Goal: Contribute content: Add original content to the website for others to see

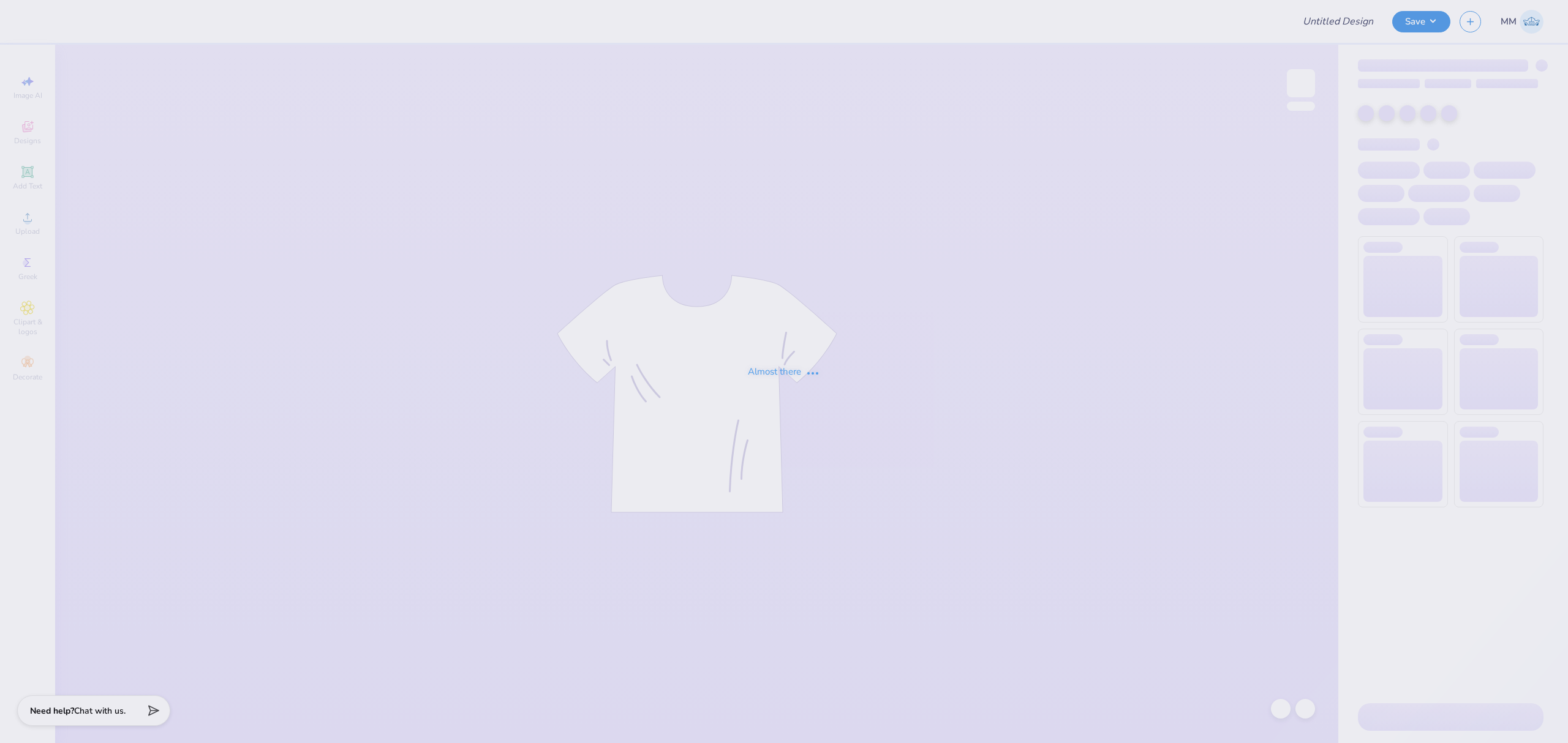
type input "Mock neck sweatshirts for Tri Theta"
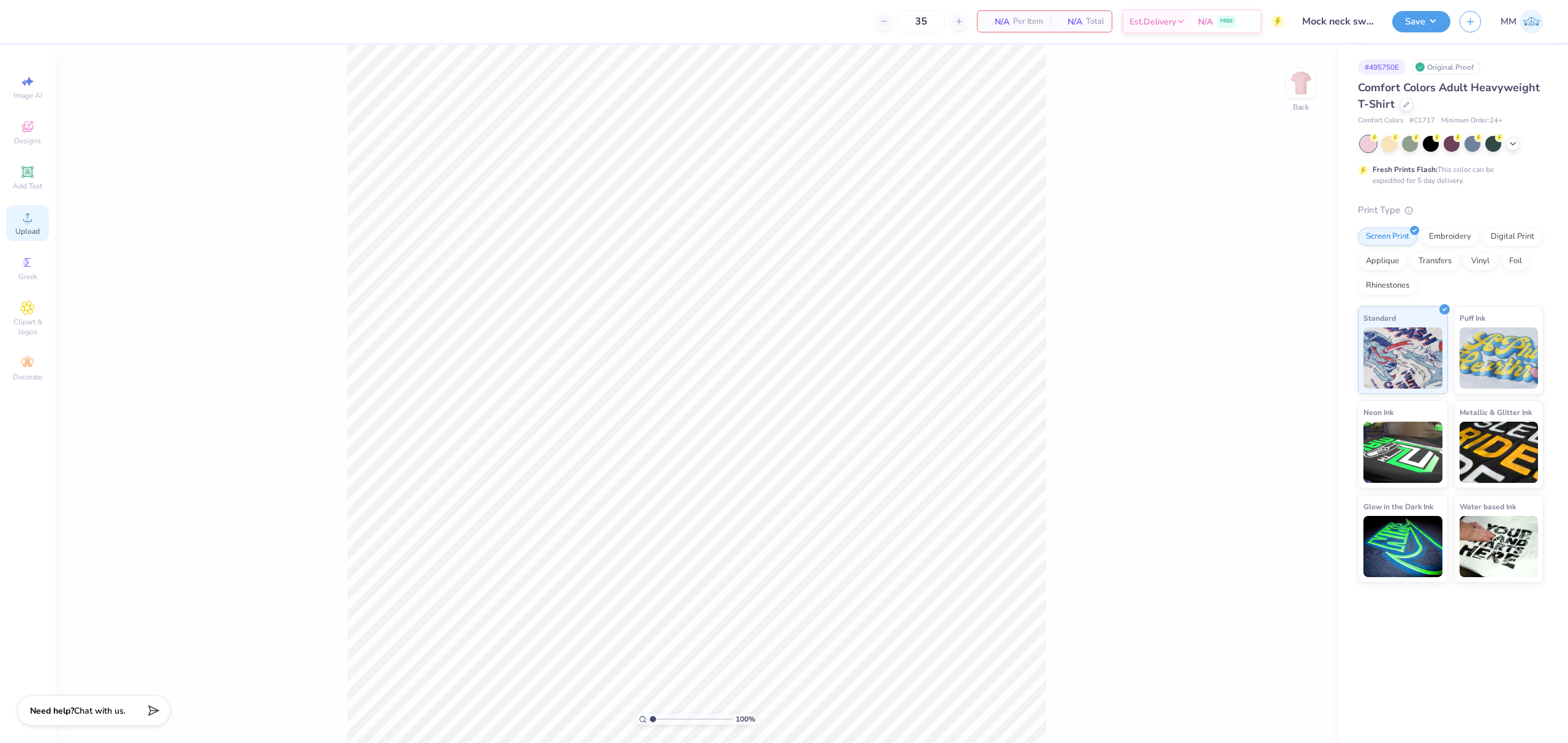
click at [22, 217] on icon at bounding box center [27, 218] width 15 height 15
type input "6.30"
type input "0.28"
type input "11.26"
click at [30, 192] on div "Add Text" at bounding box center [27, 178] width 43 height 36
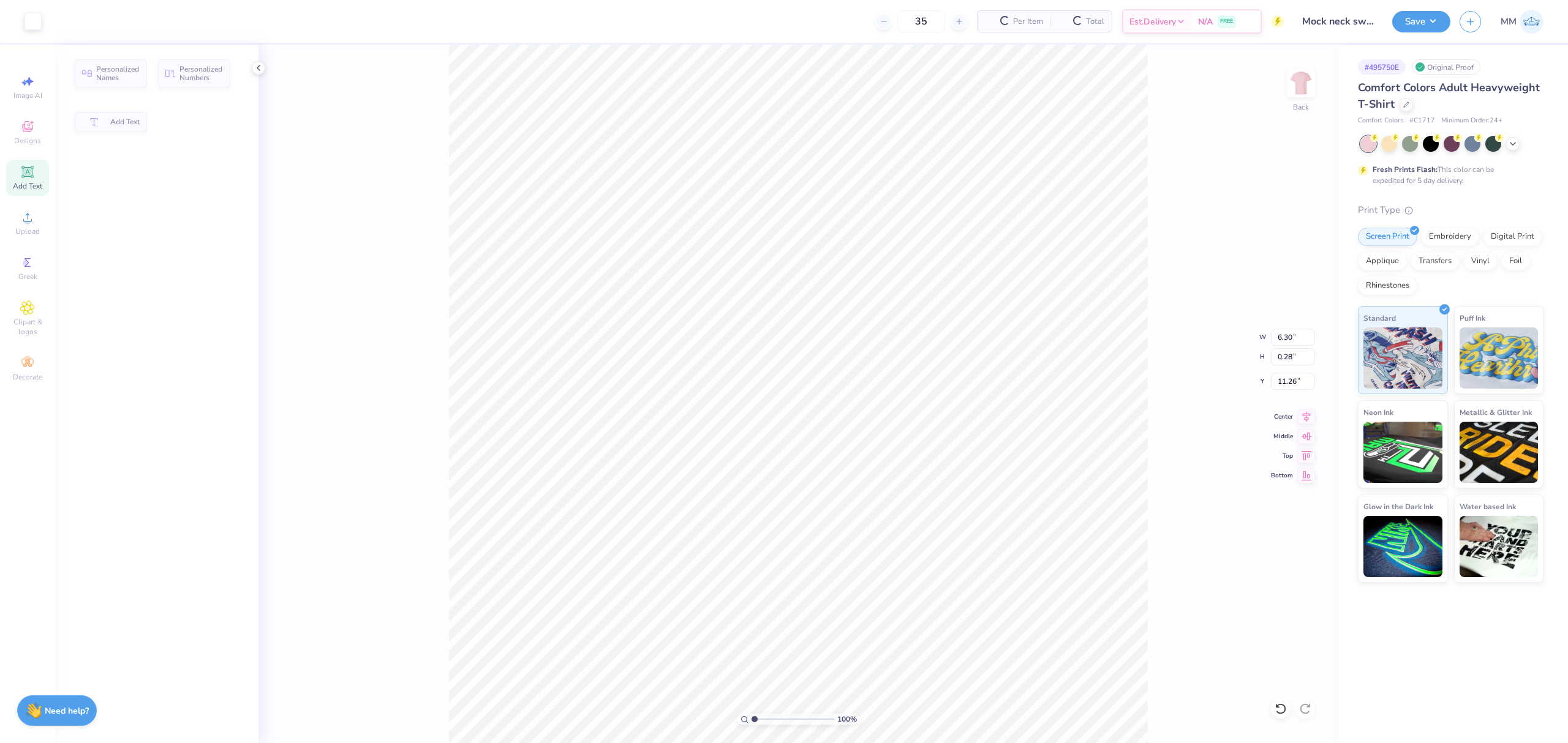
type input "5.59"
type input "1.62"
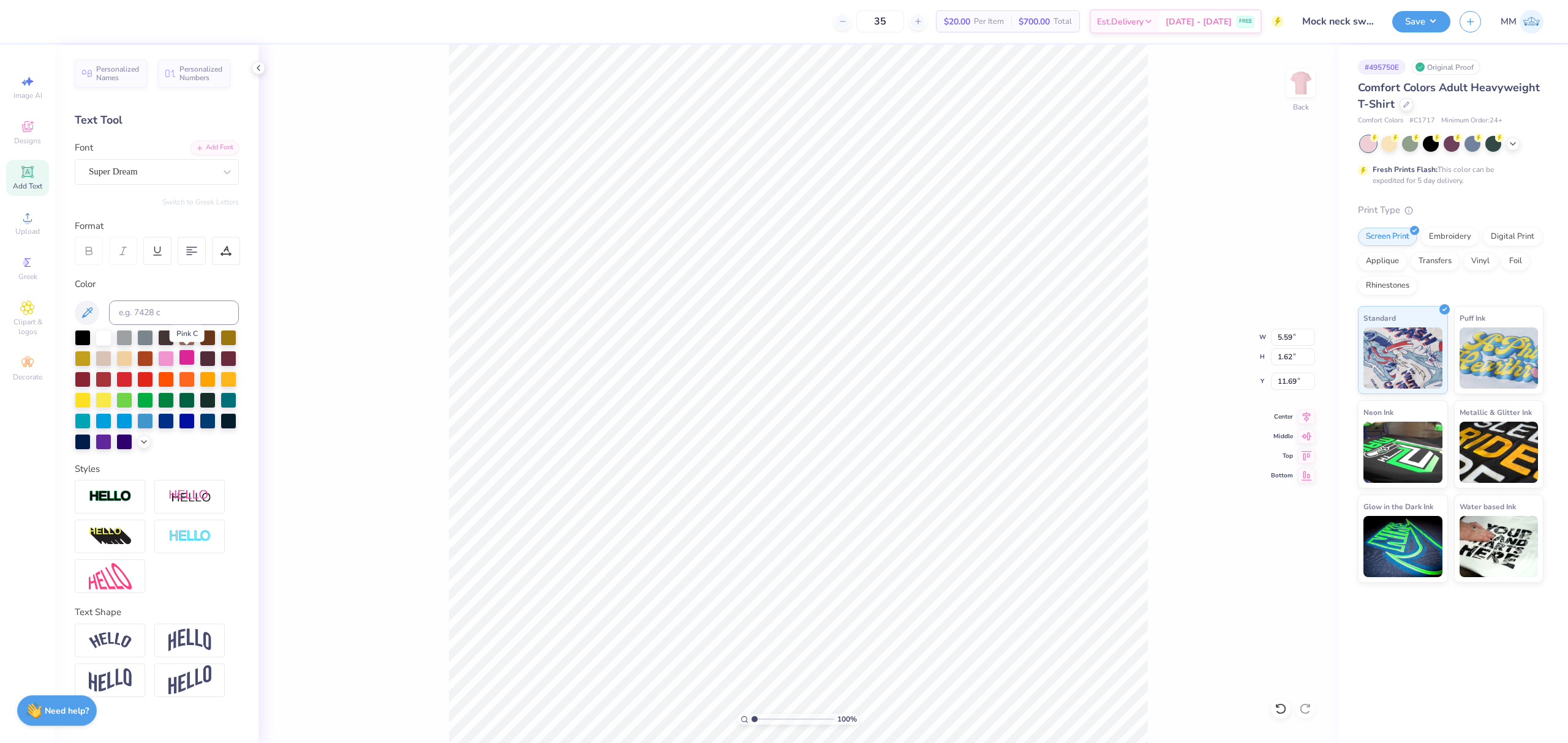
drag, startPoint x: 182, startPoint y: 351, endPoint x: 193, endPoint y: 351, distance: 11.0
click at [182, 351] on div at bounding box center [187, 358] width 16 height 16
type input "8.60"
click at [210, 145] on div "Add Font" at bounding box center [215, 146] width 49 height 14
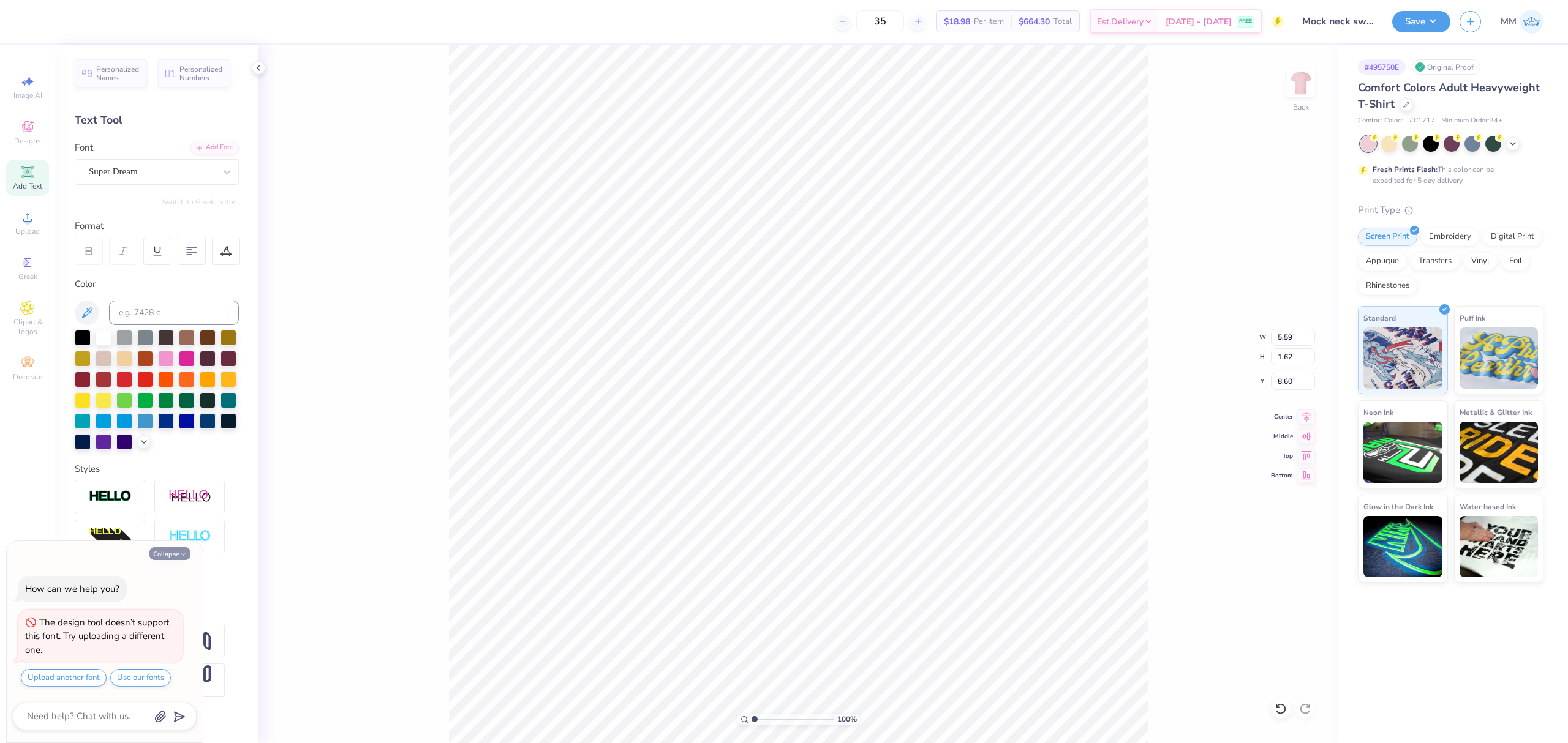
click at [176, 555] on button "Collapse" at bounding box center [170, 553] width 41 height 13
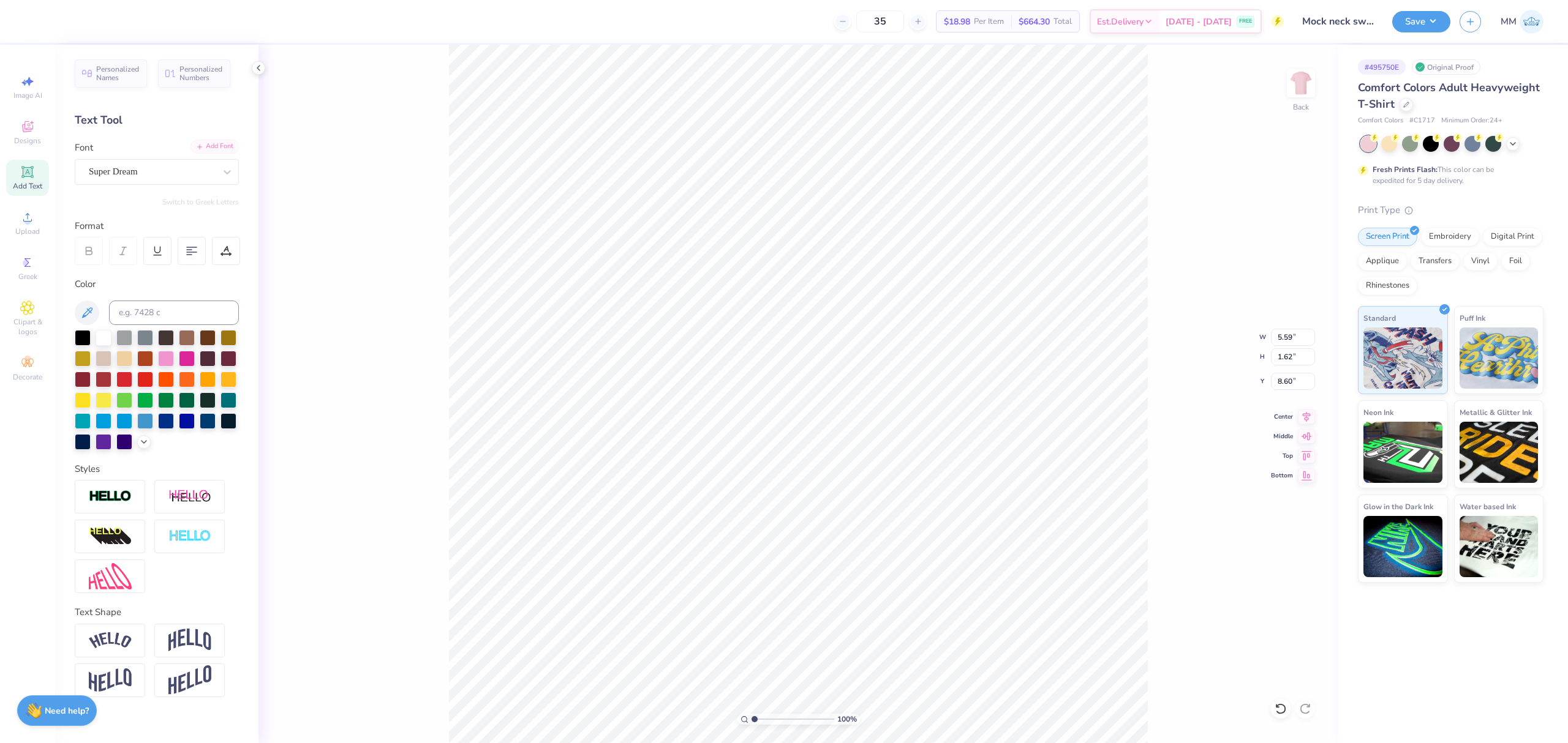
click at [221, 145] on div "Add Font" at bounding box center [215, 146] width 49 height 14
click at [219, 143] on div "Add Font" at bounding box center [215, 146] width 49 height 14
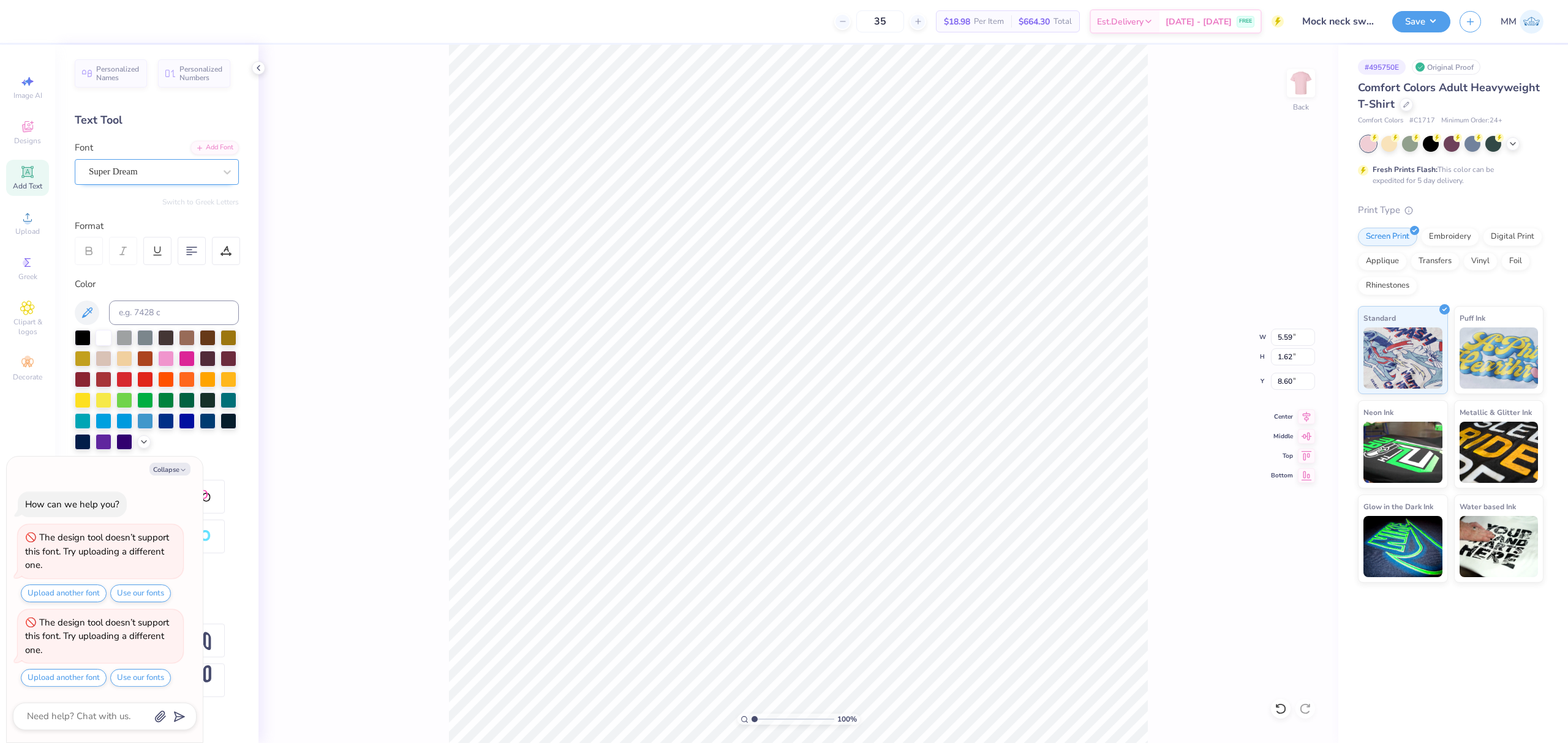
click at [174, 172] on div "Super Dream" at bounding box center [152, 172] width 128 height 19
type textarea "x"
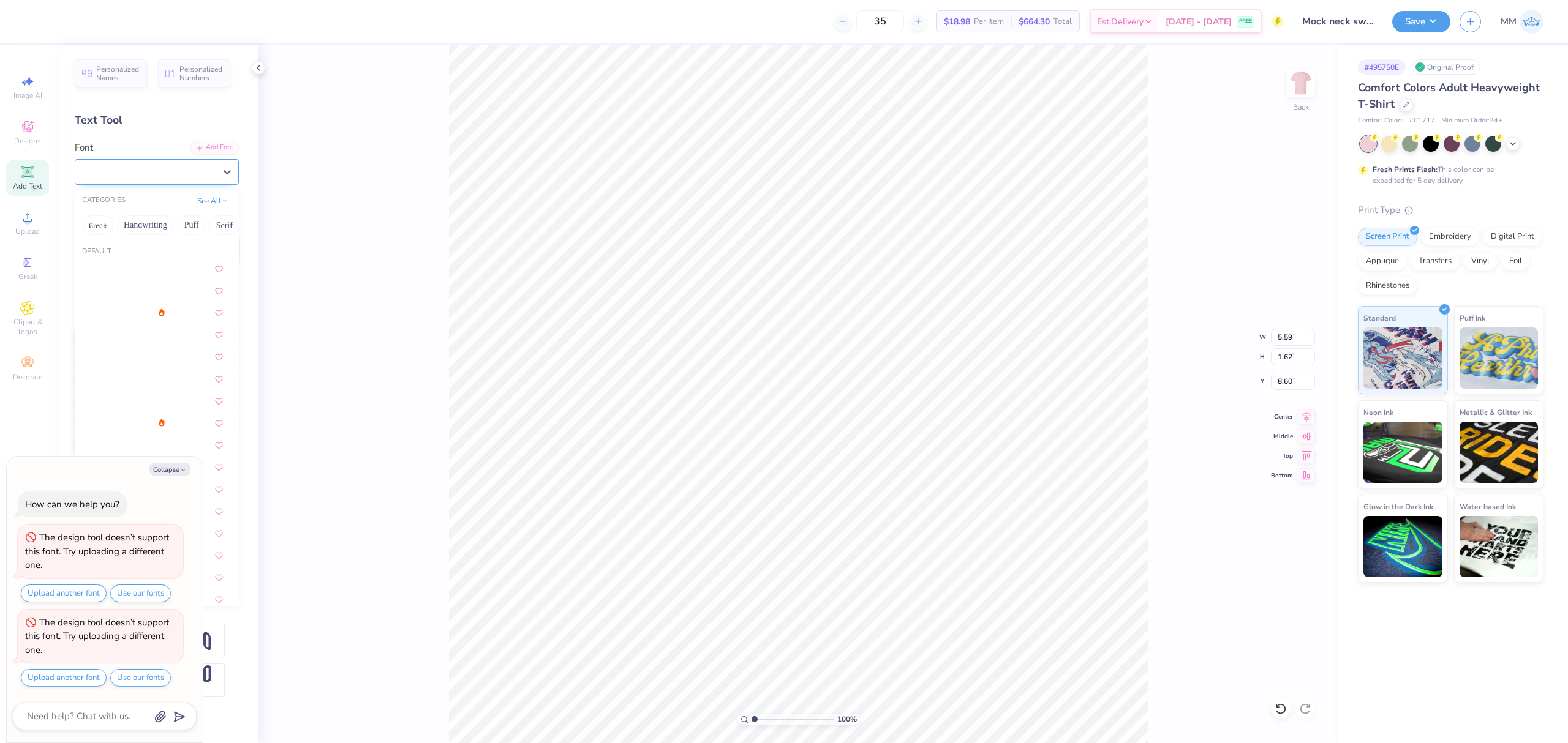
type input "C"
type textarea "x"
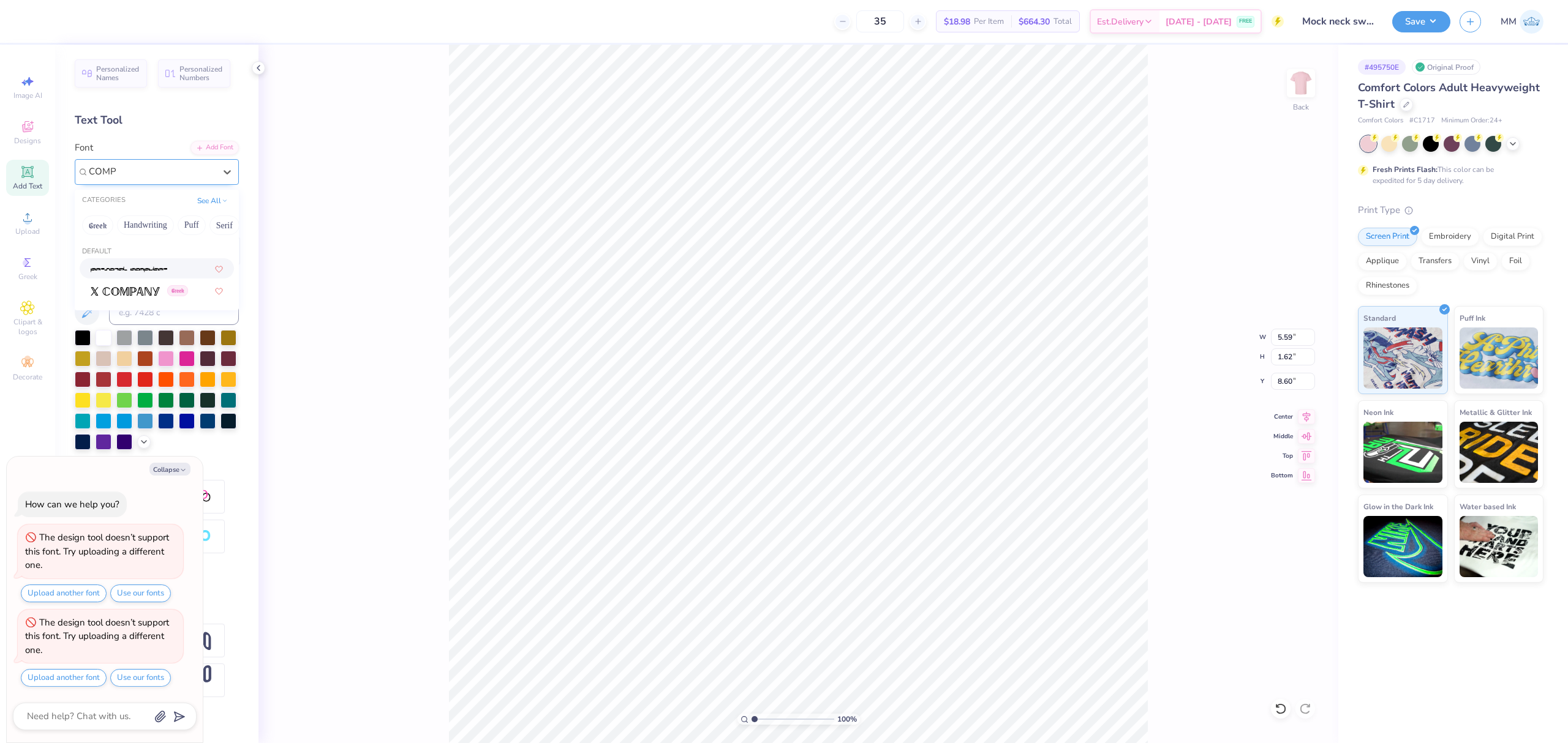
type input "COMP"
click at [201, 150] on icon at bounding box center [200, 147] width 7 height 7
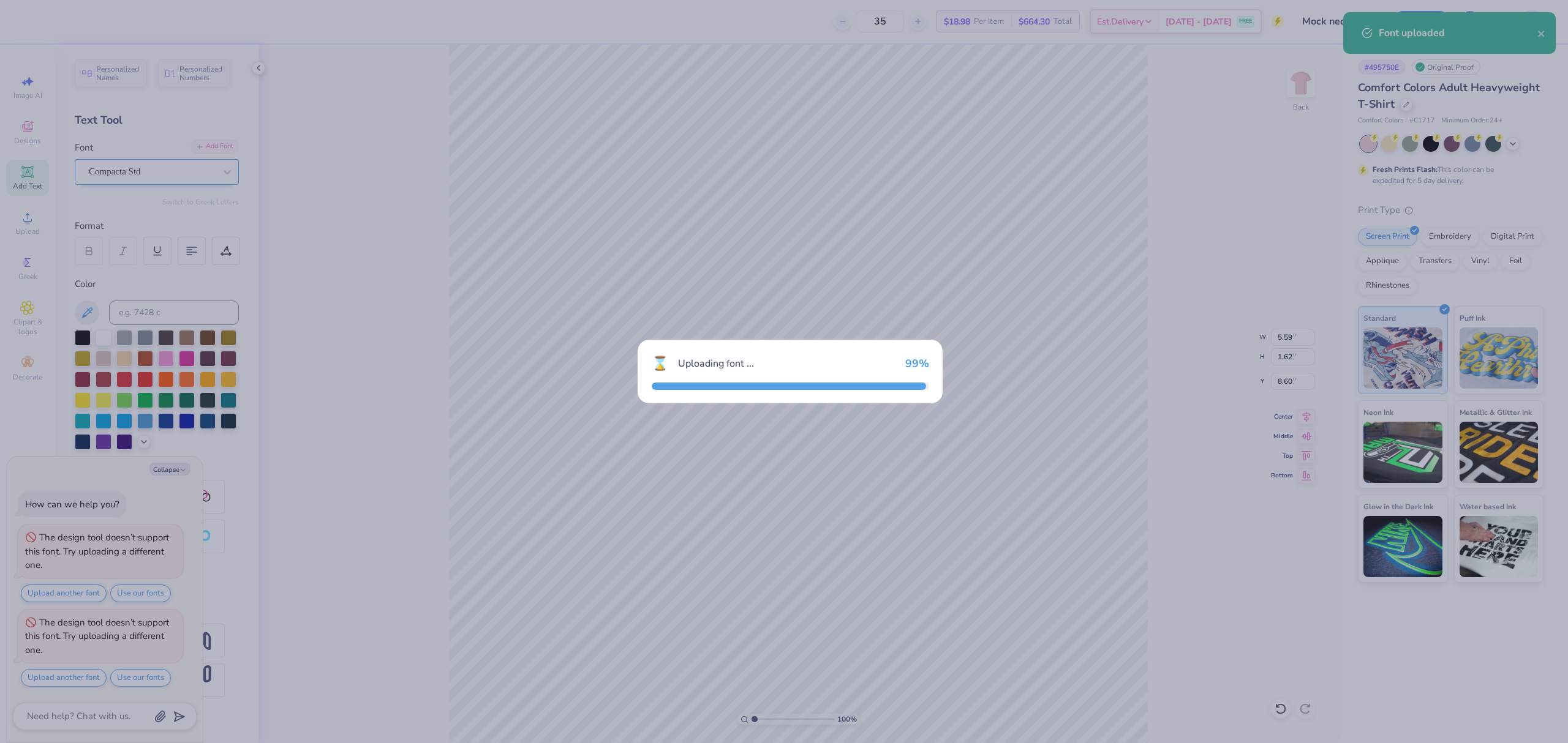
type textarea "x"
type input "2.40"
type input "1.54"
type input "8.64"
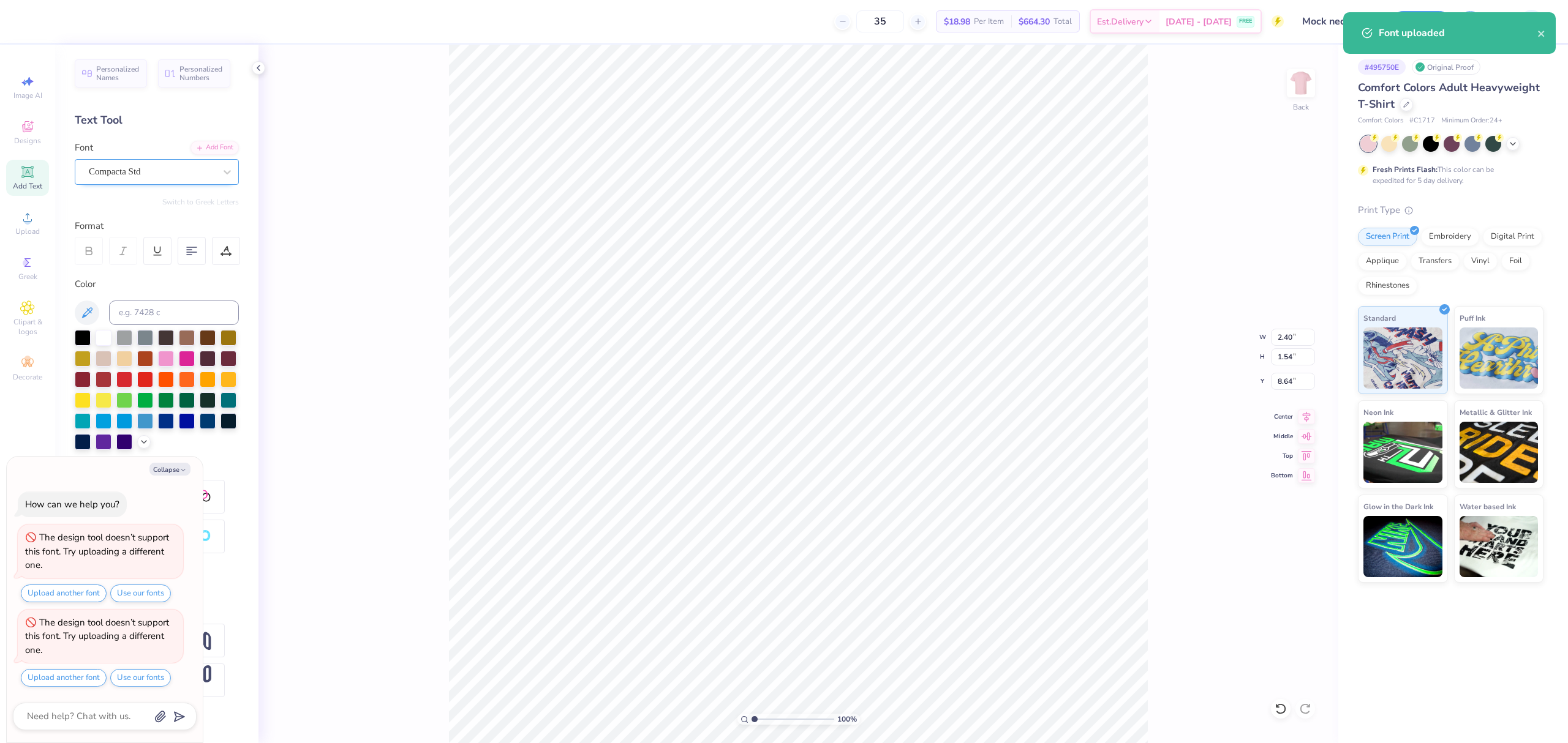
paste textarea "HOMECOMING"
type textarea "x"
type textarea "HOMECOMING"
type textarea "x"
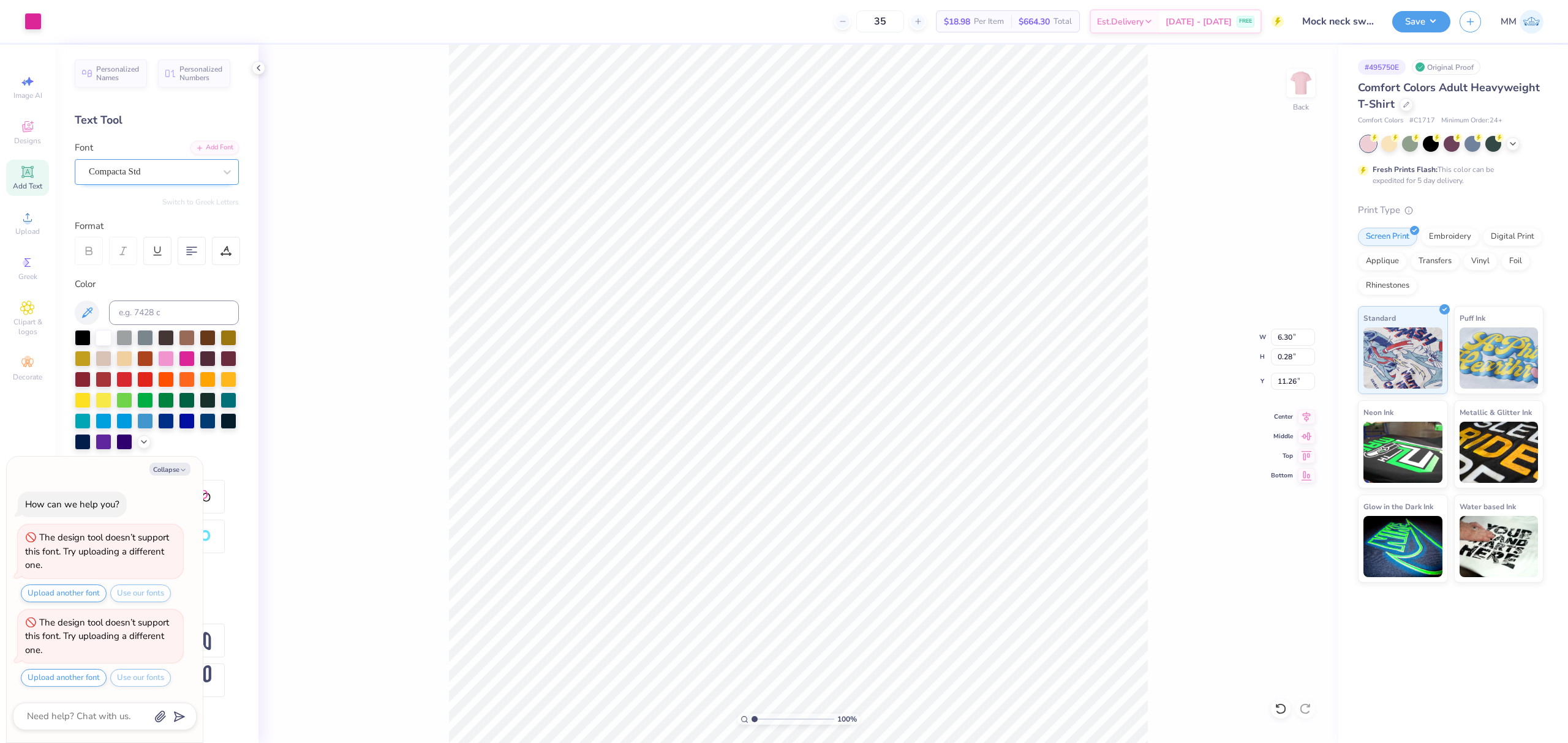
type input "3.78"
type input "0.17"
click at [822, 466] on li "Duplicate" at bounding box center [833, 468] width 96 height 24
type textarea "x"
type input "9.64"
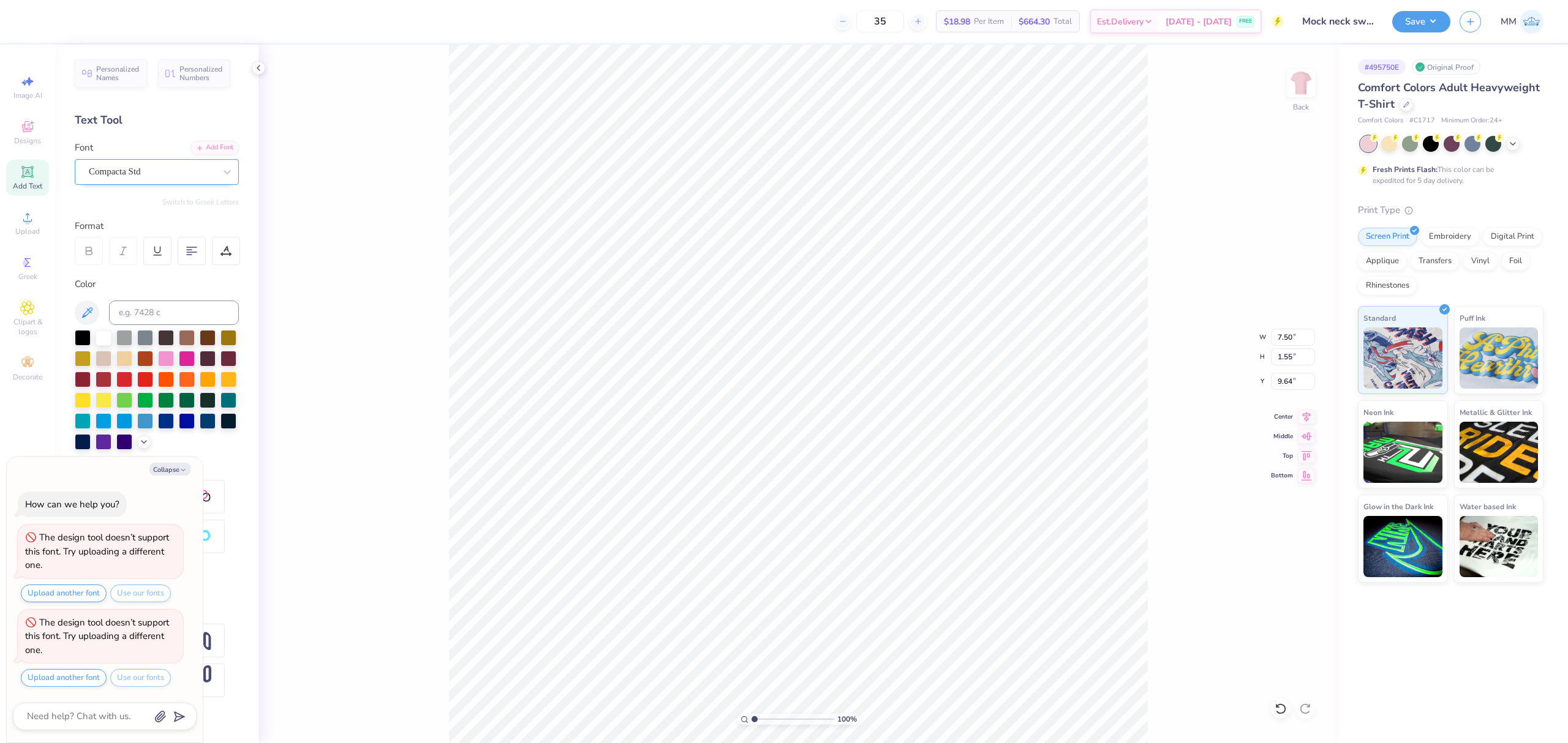
type textarea "x"
type input "14.04"
type textarea "x"
type textarea "2025"
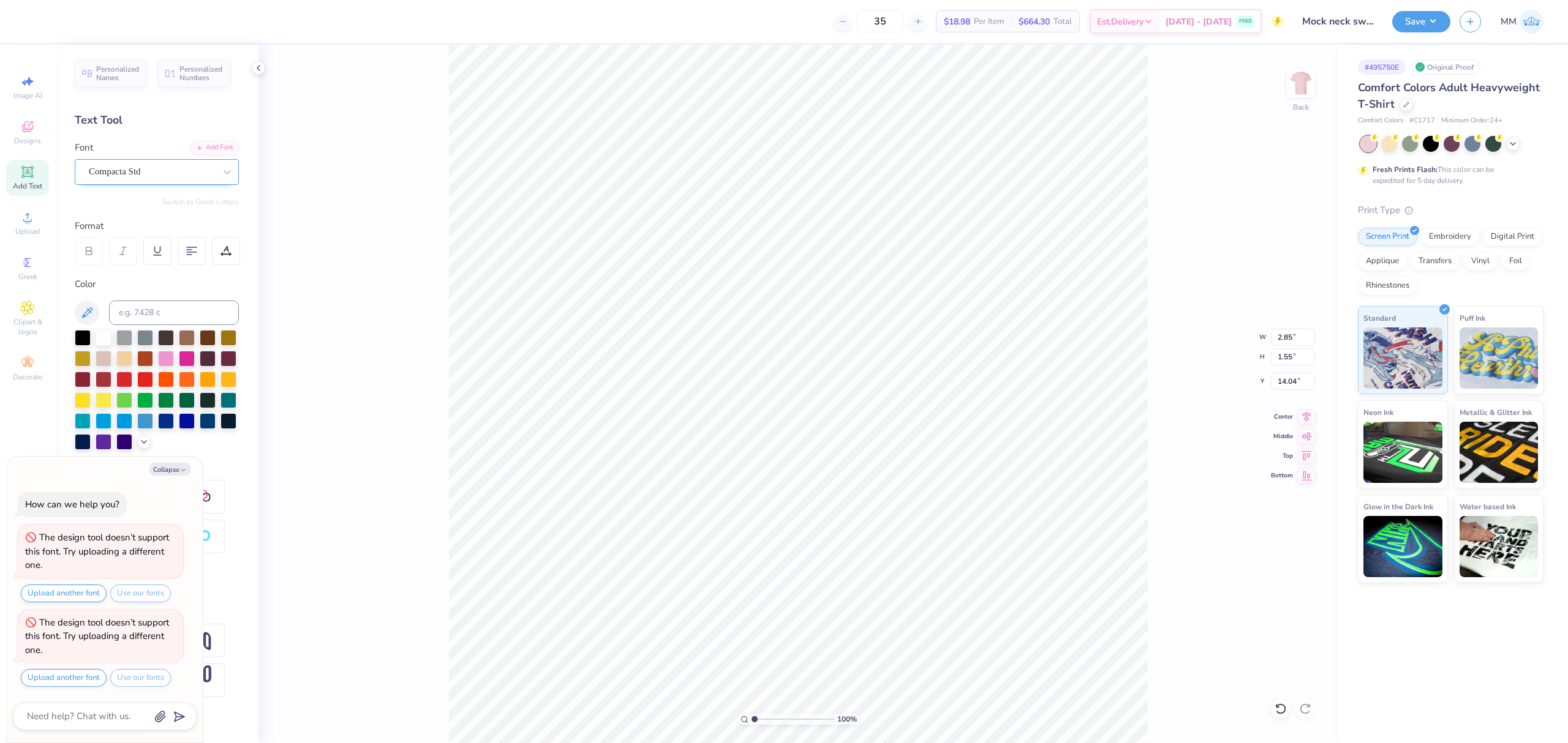
type textarea "x"
type input "10.48"
type textarea "x"
type input "3.78"
type input "0.17"
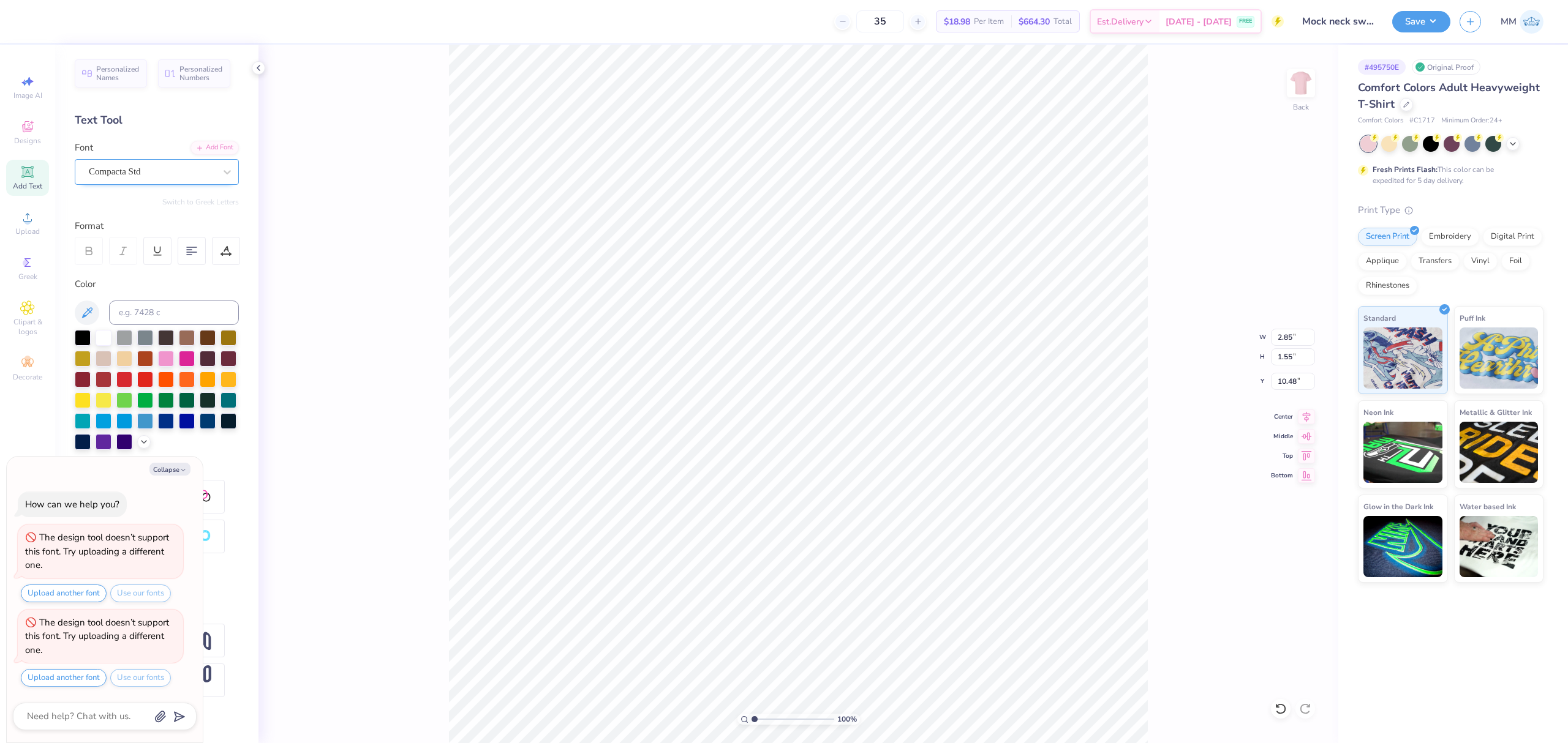
type input "11.26"
type textarea "x"
type input "4.26"
type input "0.19"
click at [845, 409] on li "Copy" at bounding box center [867, 421] width 96 height 24
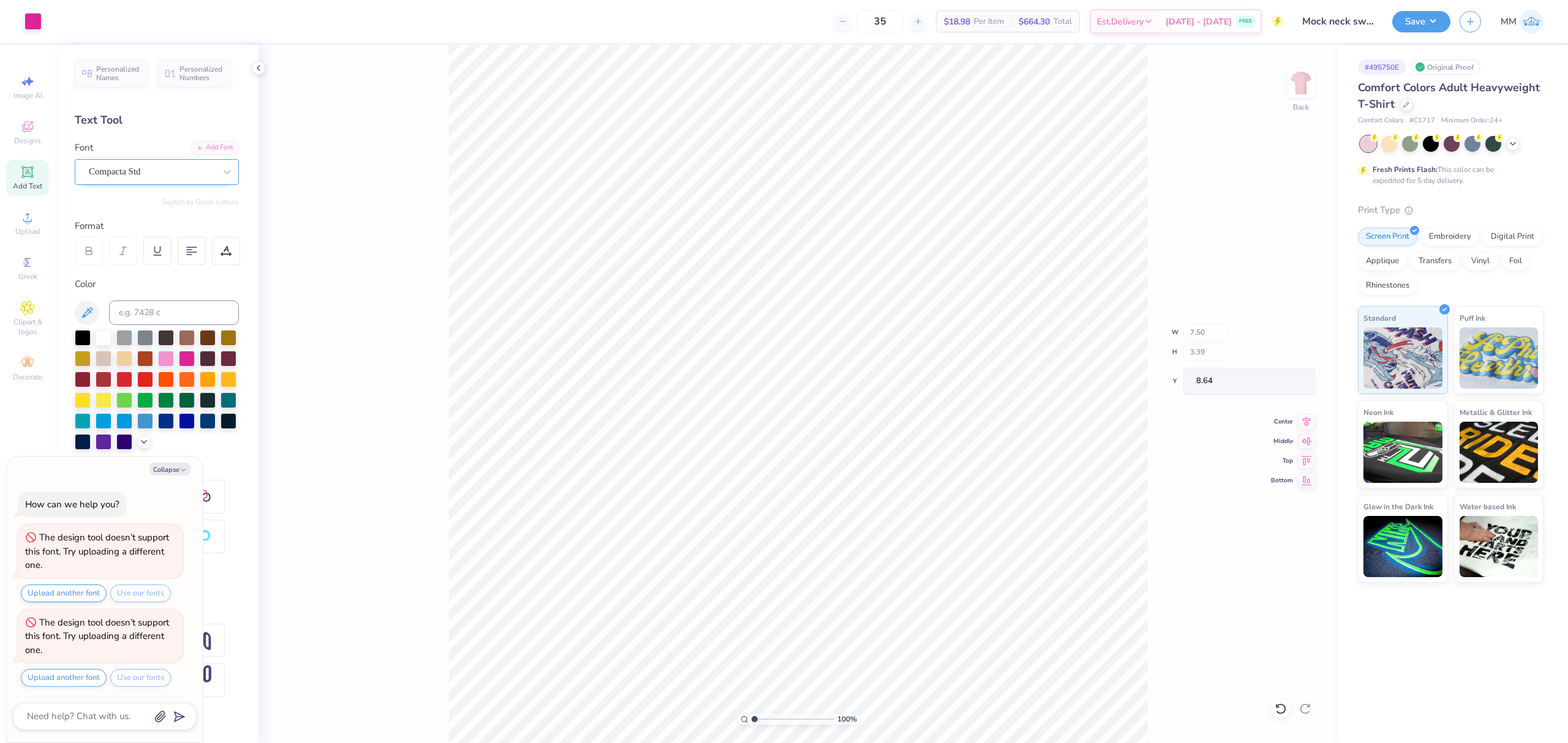
type textarea "x"
click at [1287, 339] on input "7.50" at bounding box center [1293, 337] width 44 height 17
type input "3.5"
type textarea "x"
type input "3.50"
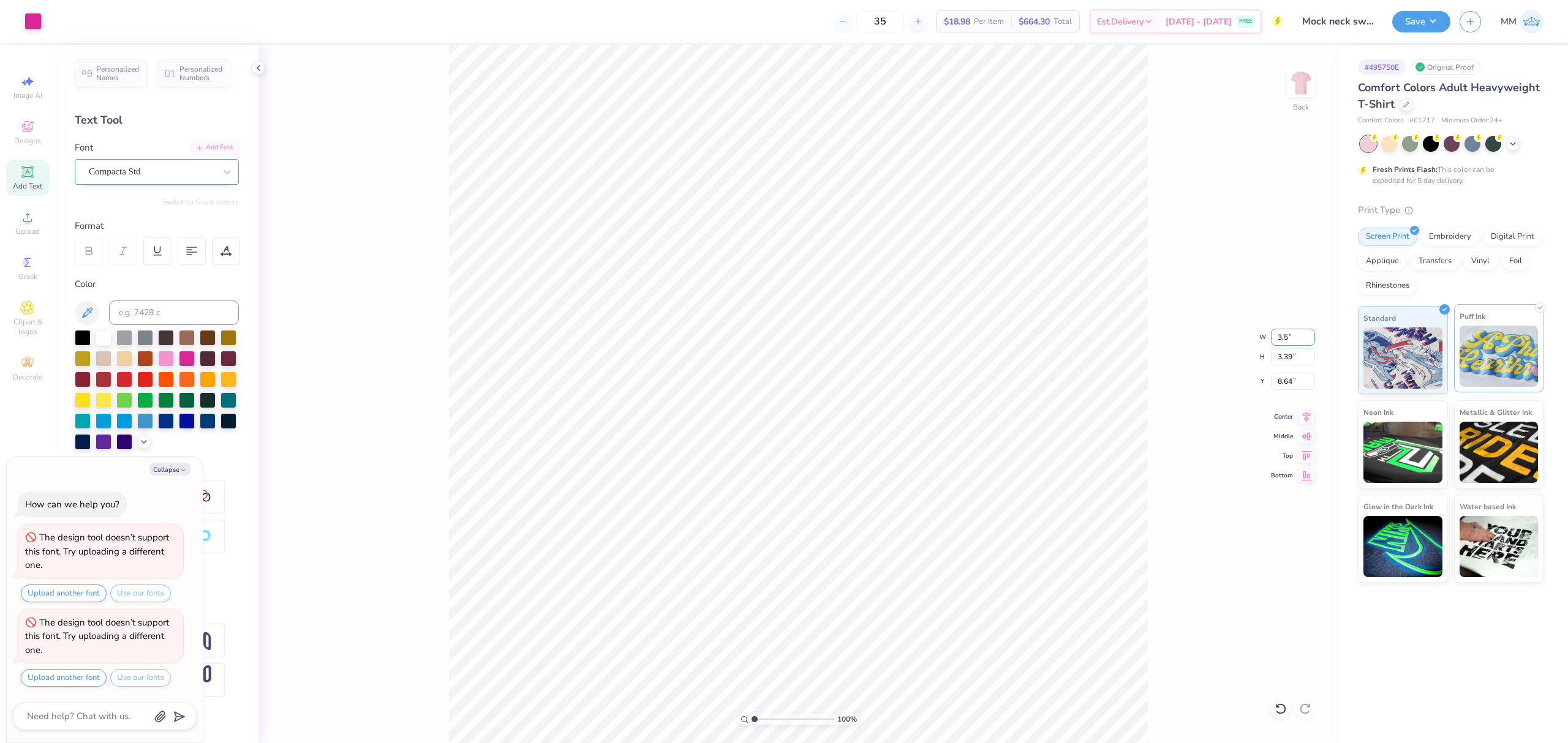
type input "1.58"
type input "9.54"
type textarea "x"
type input "3.00"
click at [1279, 381] on input "3.00" at bounding box center [1293, 381] width 44 height 17
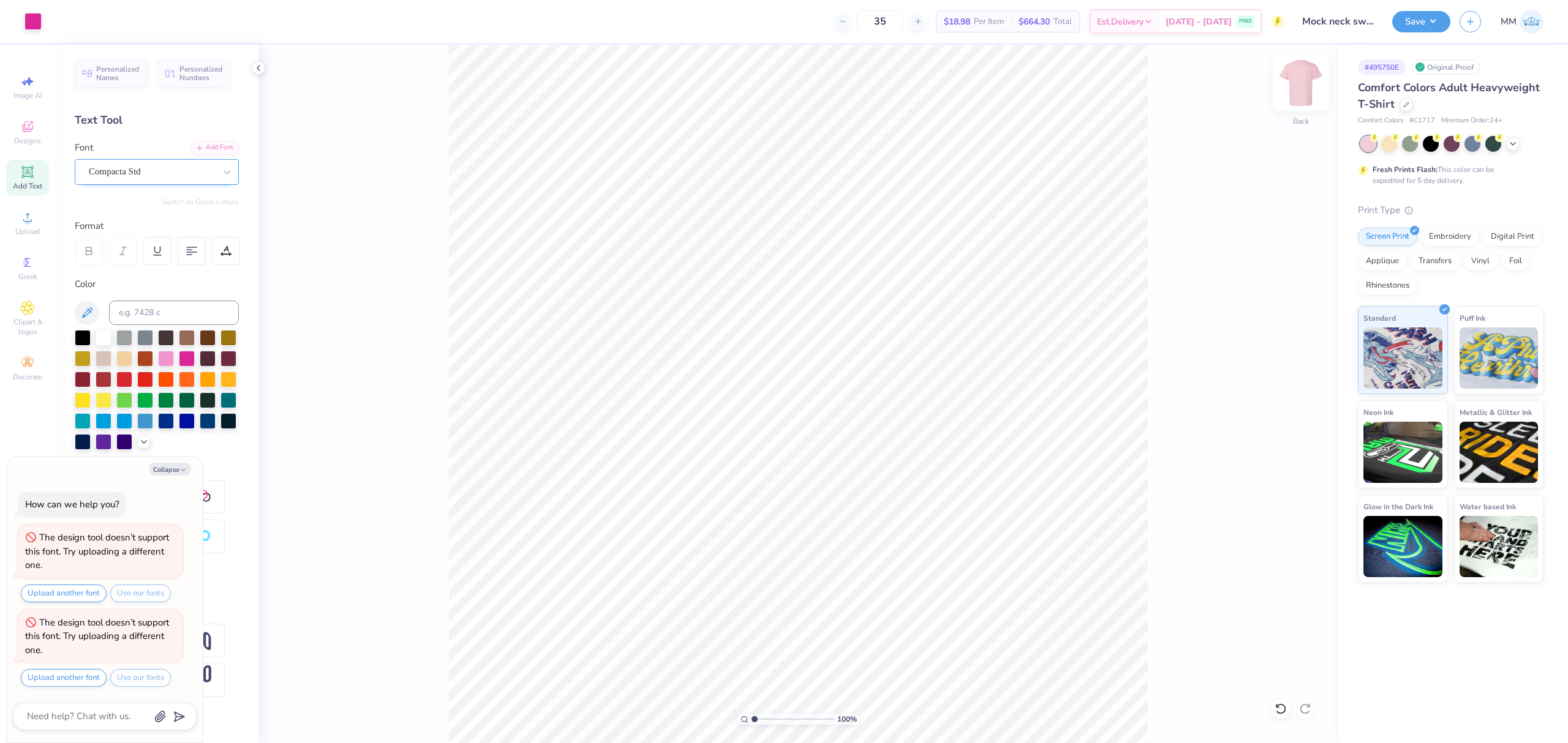
click at [1314, 99] on img at bounding box center [1301, 83] width 49 height 49
click at [21, 227] on span "Upload" at bounding box center [27, 231] width 24 height 10
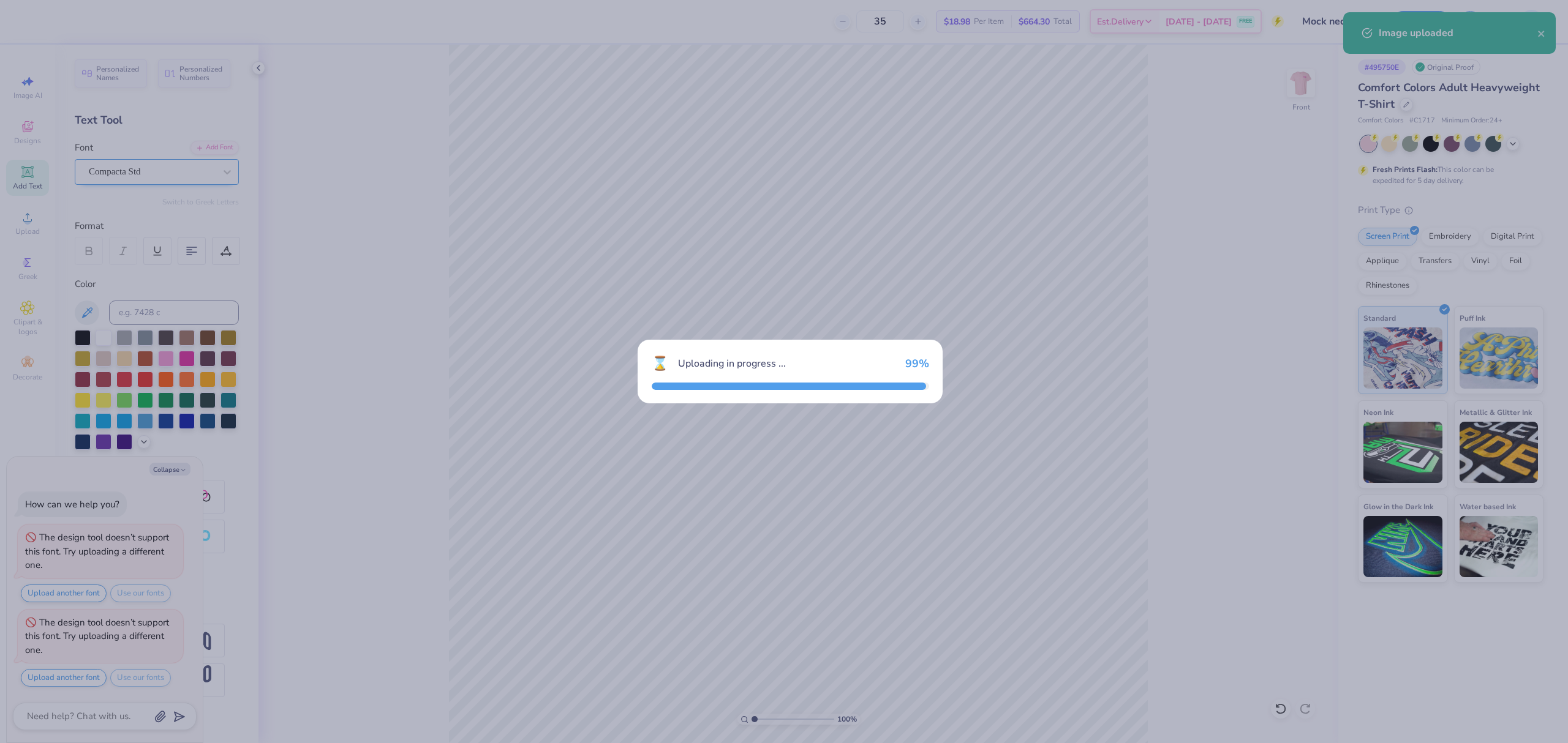
type textarea "x"
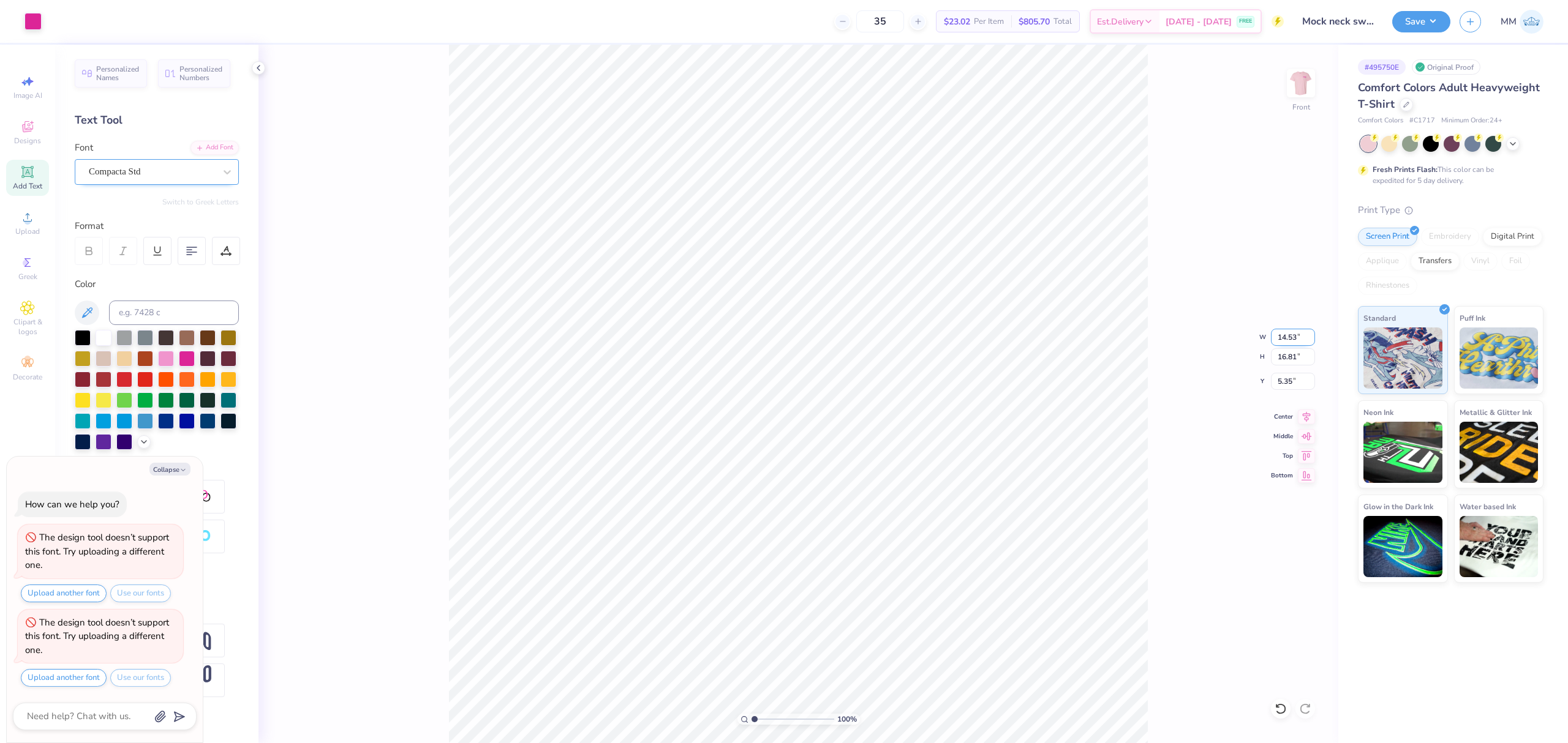
click at [1279, 339] on input "14.53" at bounding box center [1293, 337] width 44 height 17
type input "11"
type textarea "x"
type input "11.00"
type input "12.72"
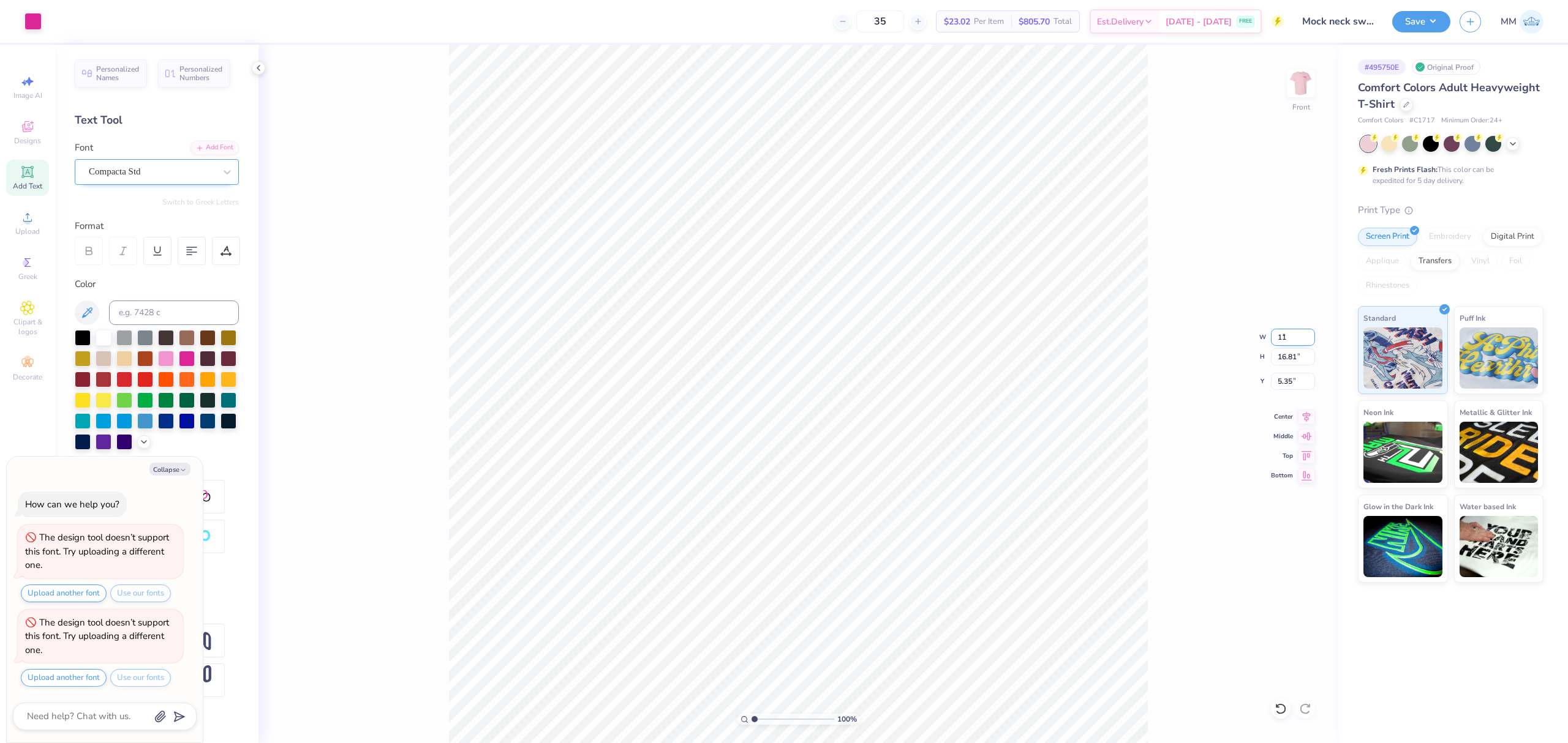
type input "7.39"
click at [724, 229] on li "Paste" at bounding box center [726, 237] width 96 height 24
type textarea "x"
type input "10.49"
type textarea "x"
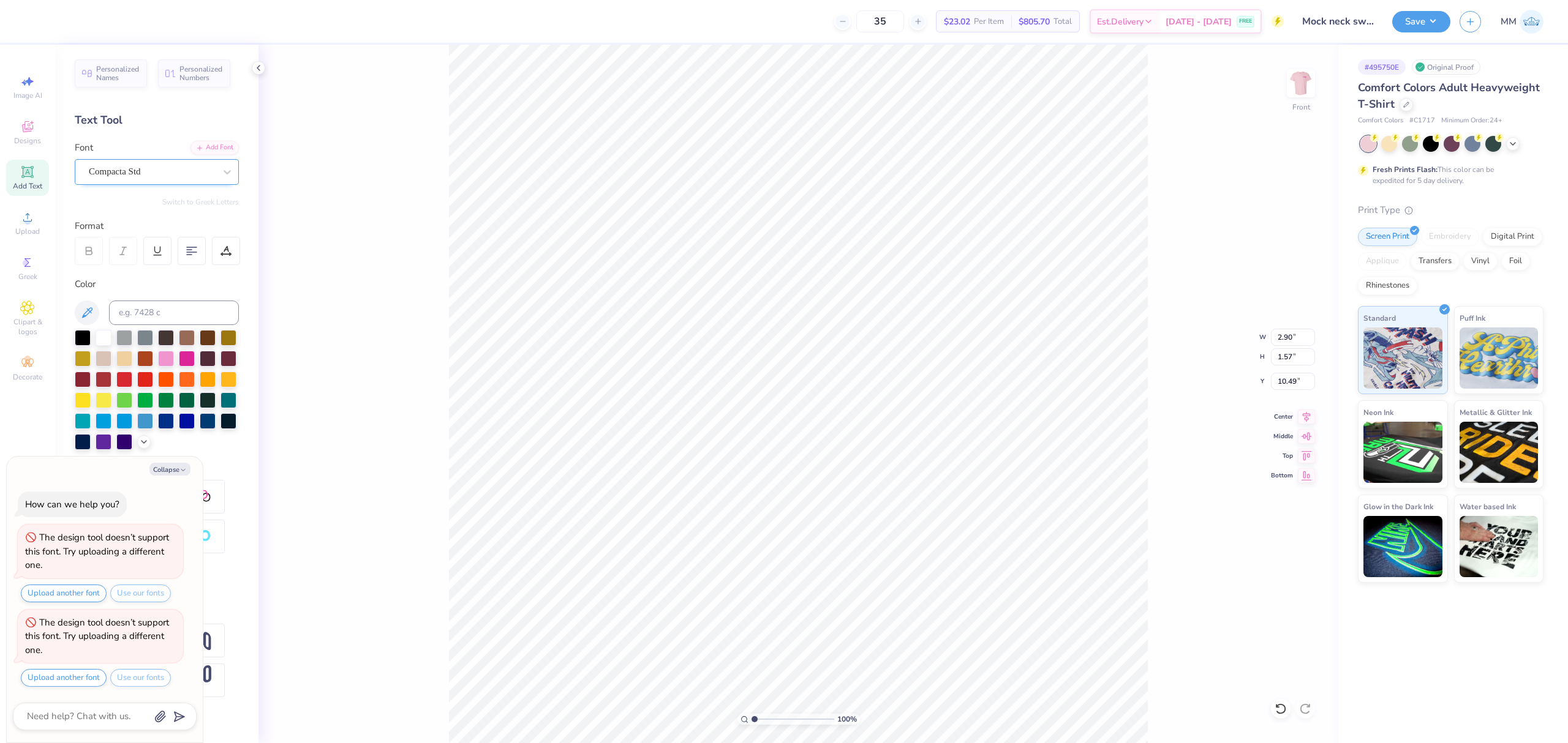
type input "2.08"
type input "1.13"
drag, startPoint x: 228, startPoint y: 265, endPoint x: 224, endPoint y: 258, distance: 8.1
click at [225, 265] on div at bounding box center [226, 251] width 28 height 28
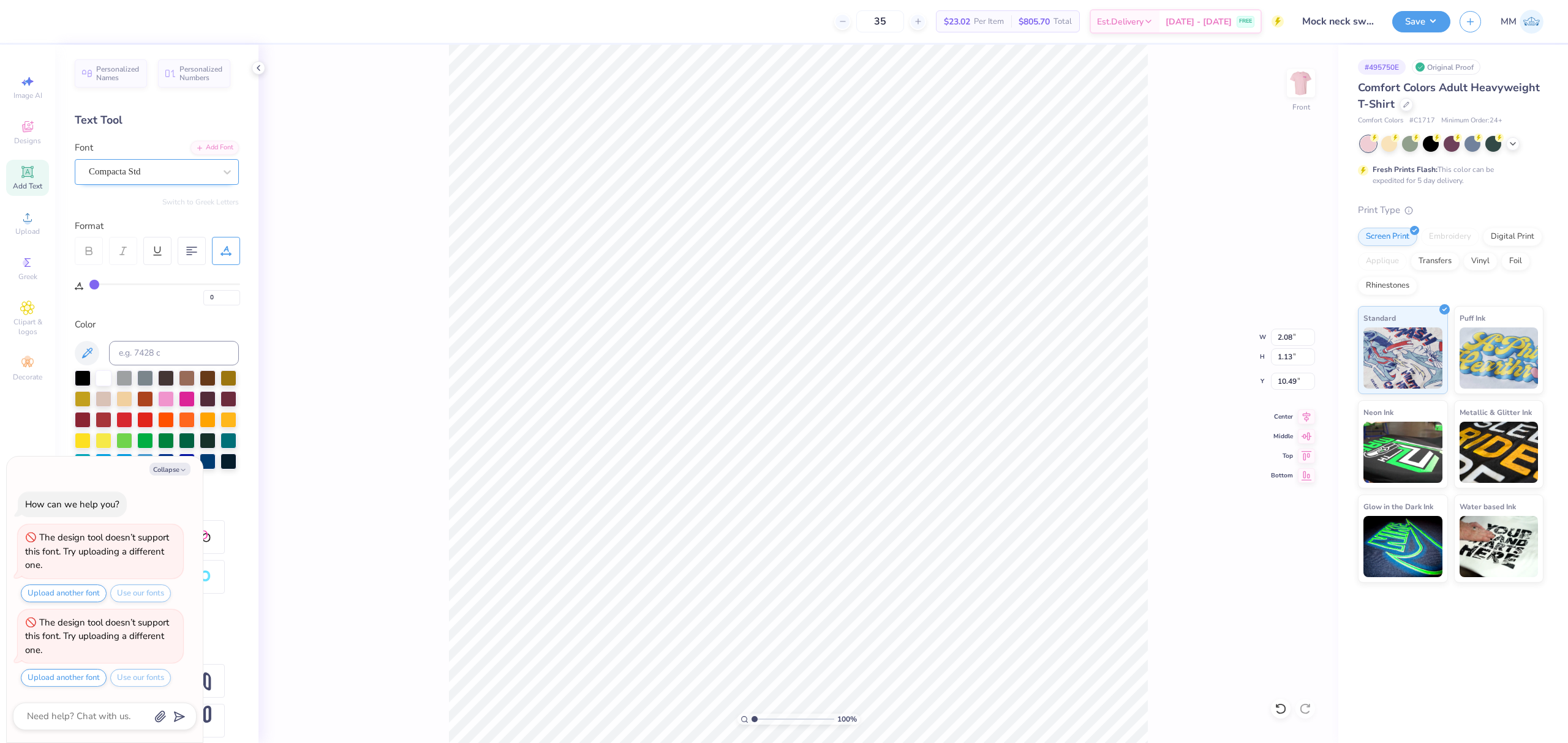
type input "1"
type input "2"
type input "3"
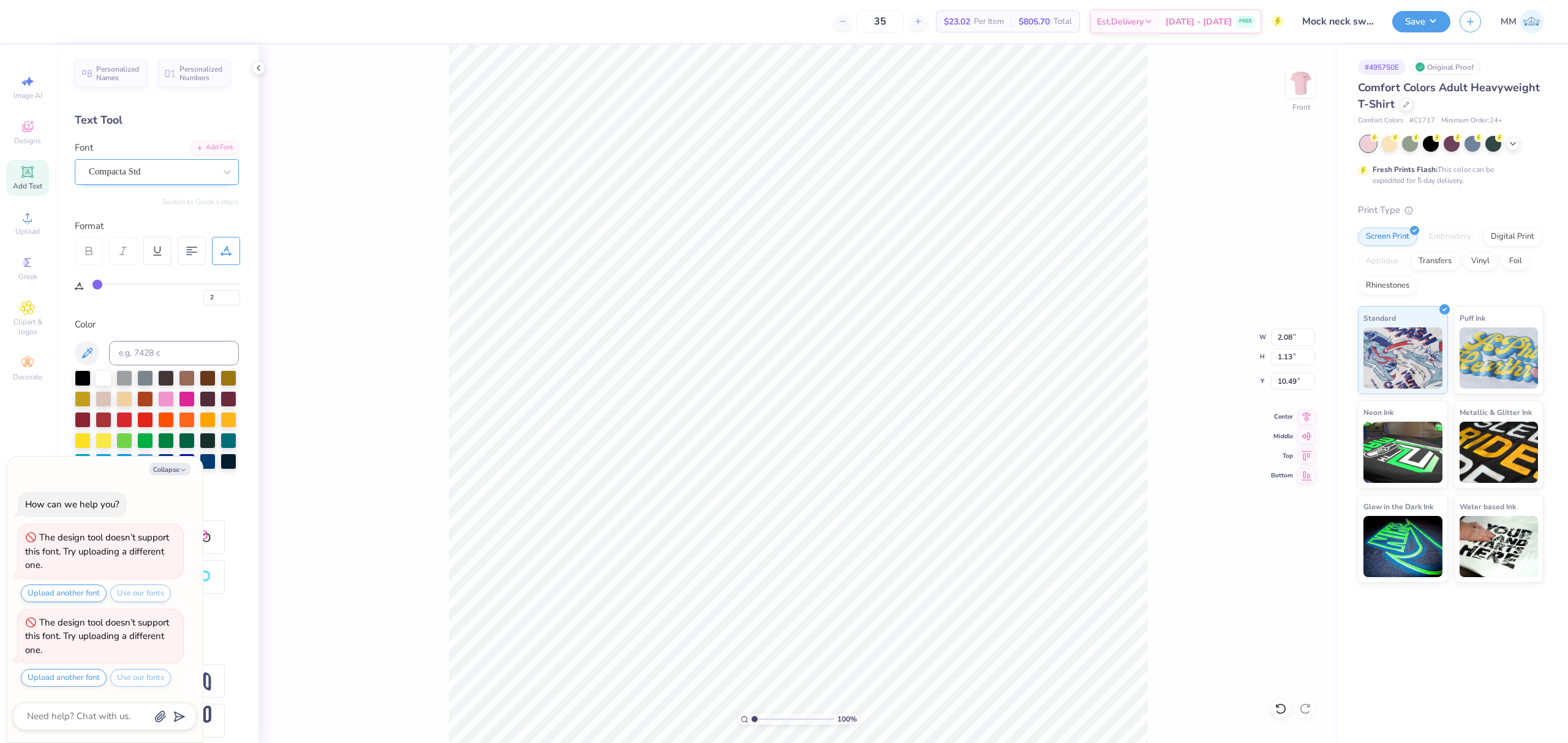
type input "3"
type input "4"
click at [99, 286] on input "range" at bounding box center [165, 284] width 151 height 1
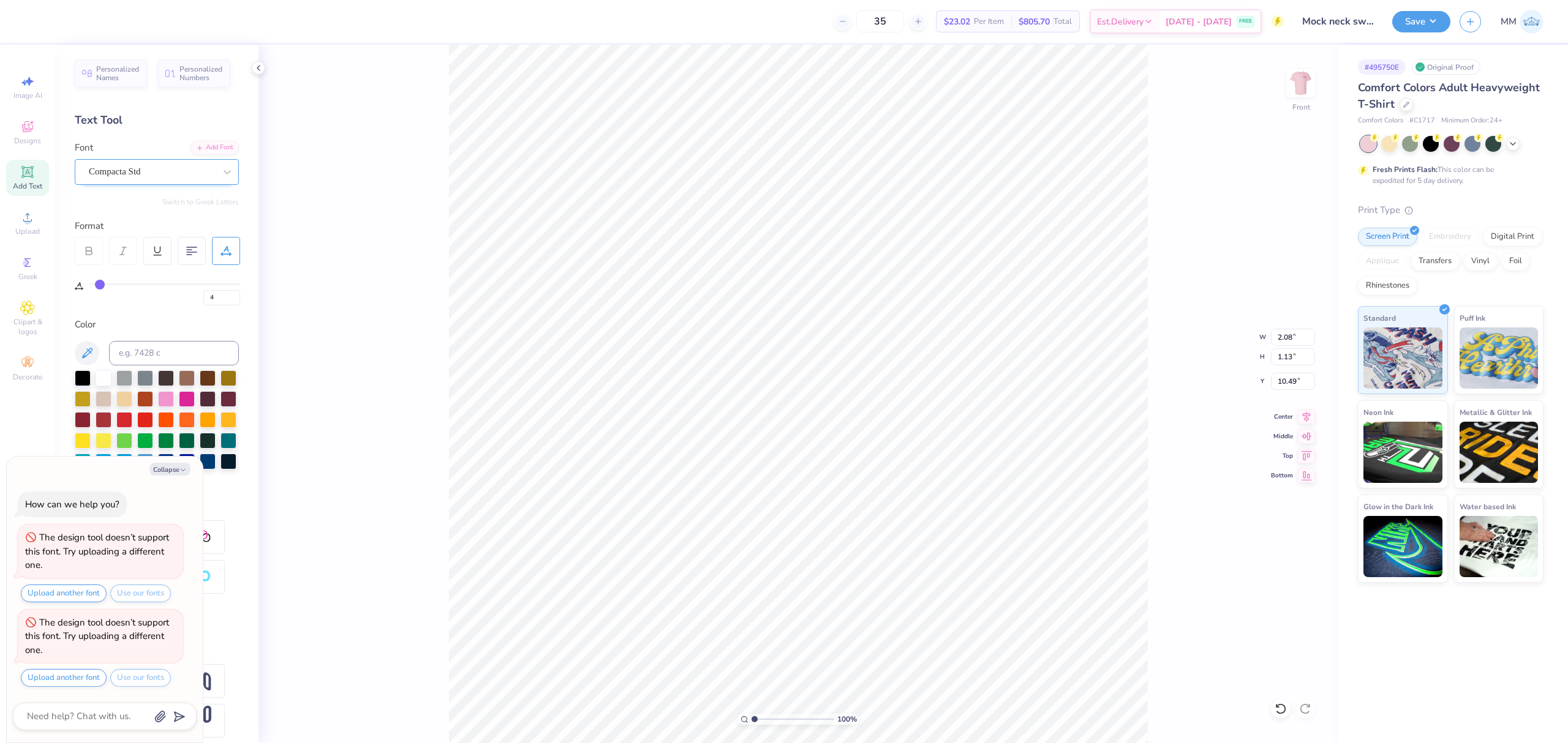
type textarea "x"
type input "2.29"
click at [160, 464] on button "Collapse" at bounding box center [170, 469] width 41 height 13
type textarea "x"
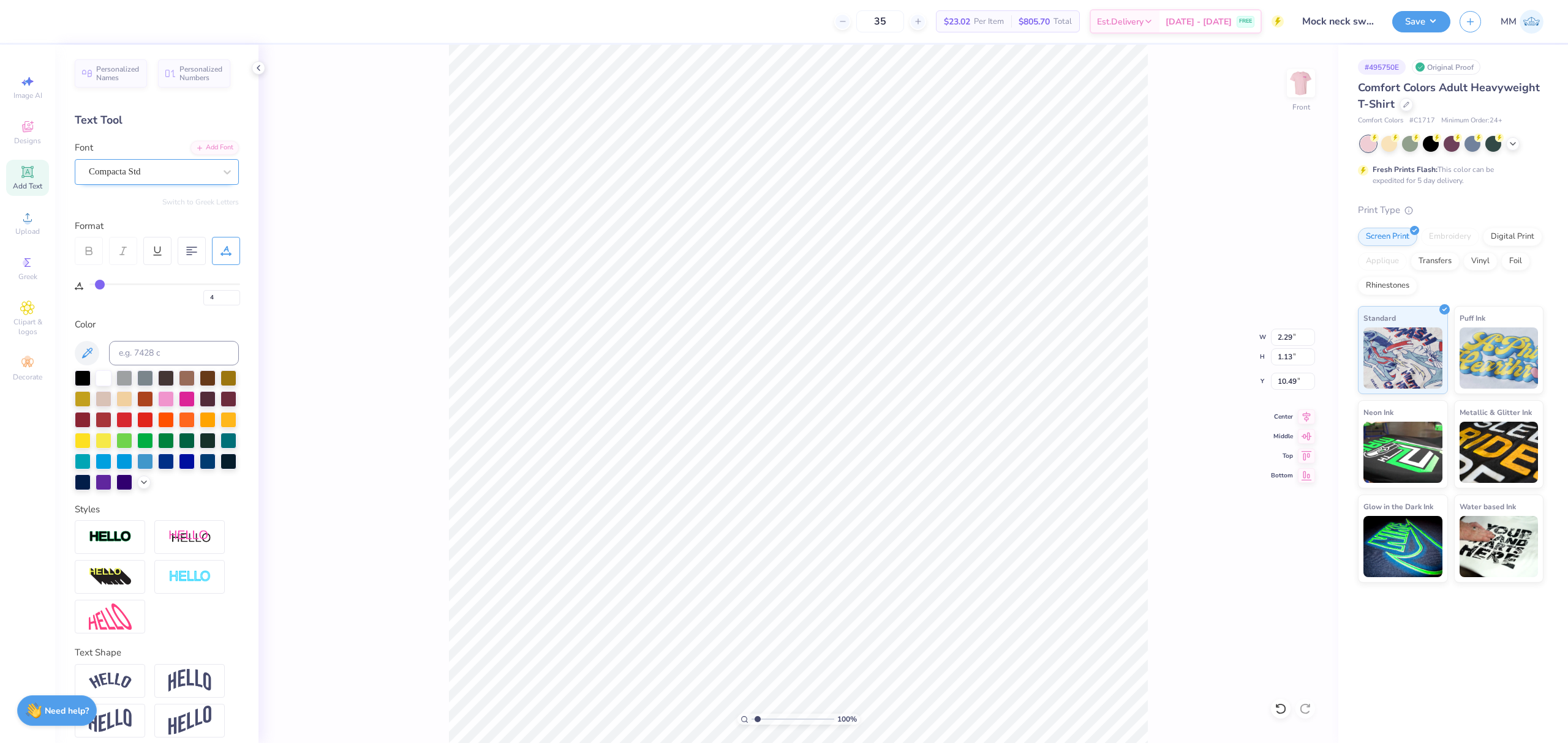
type input "1.83"
click at [761, 720] on input "range" at bounding box center [793, 719] width 83 height 11
type input "10.53"
type input "2.02"
type input "1.00"
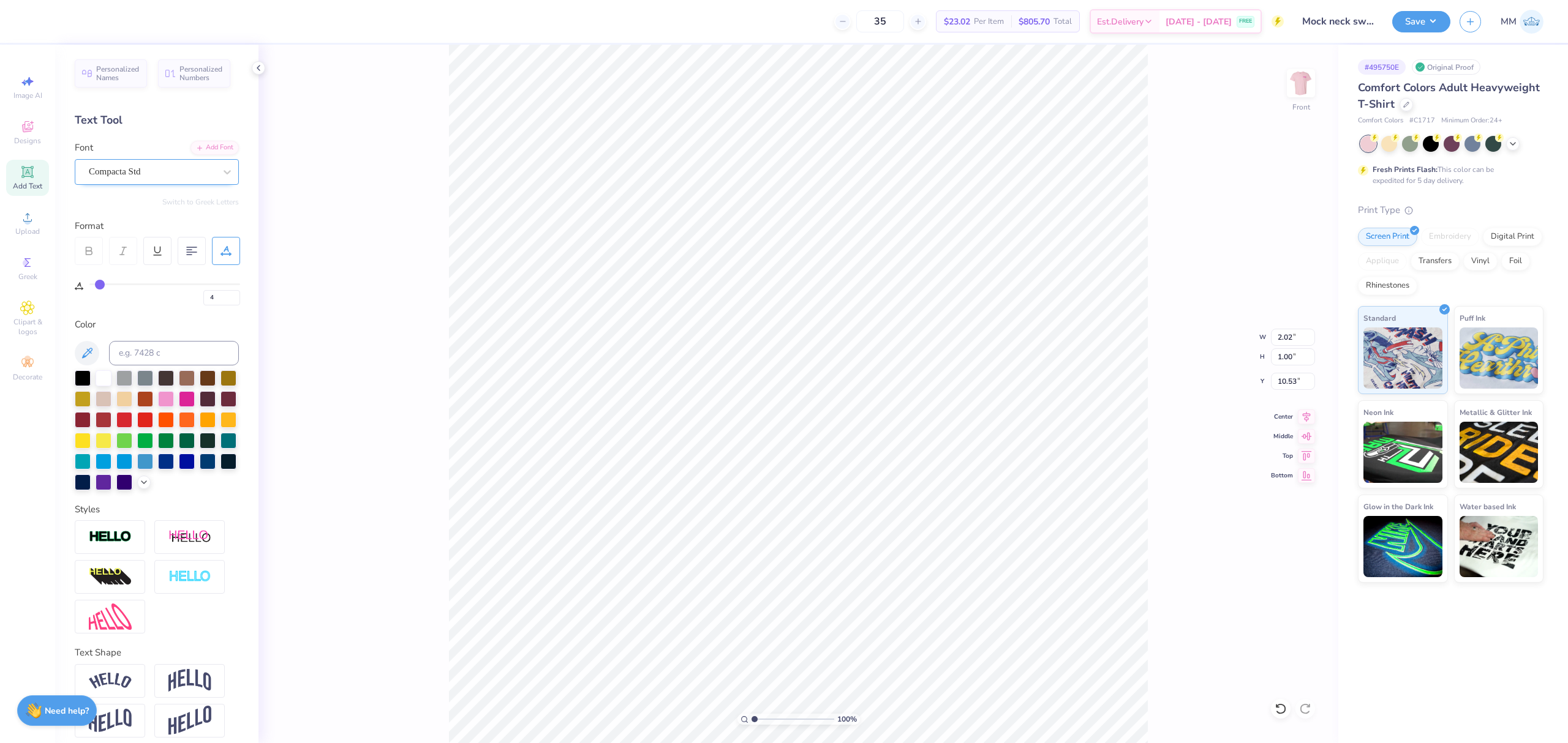
drag, startPoint x: 760, startPoint y: 719, endPoint x: 695, endPoint y: 713, distance: 65.3
type input "1"
click at [752, 714] on input "range" at bounding box center [793, 719] width 83 height 11
type input "0"
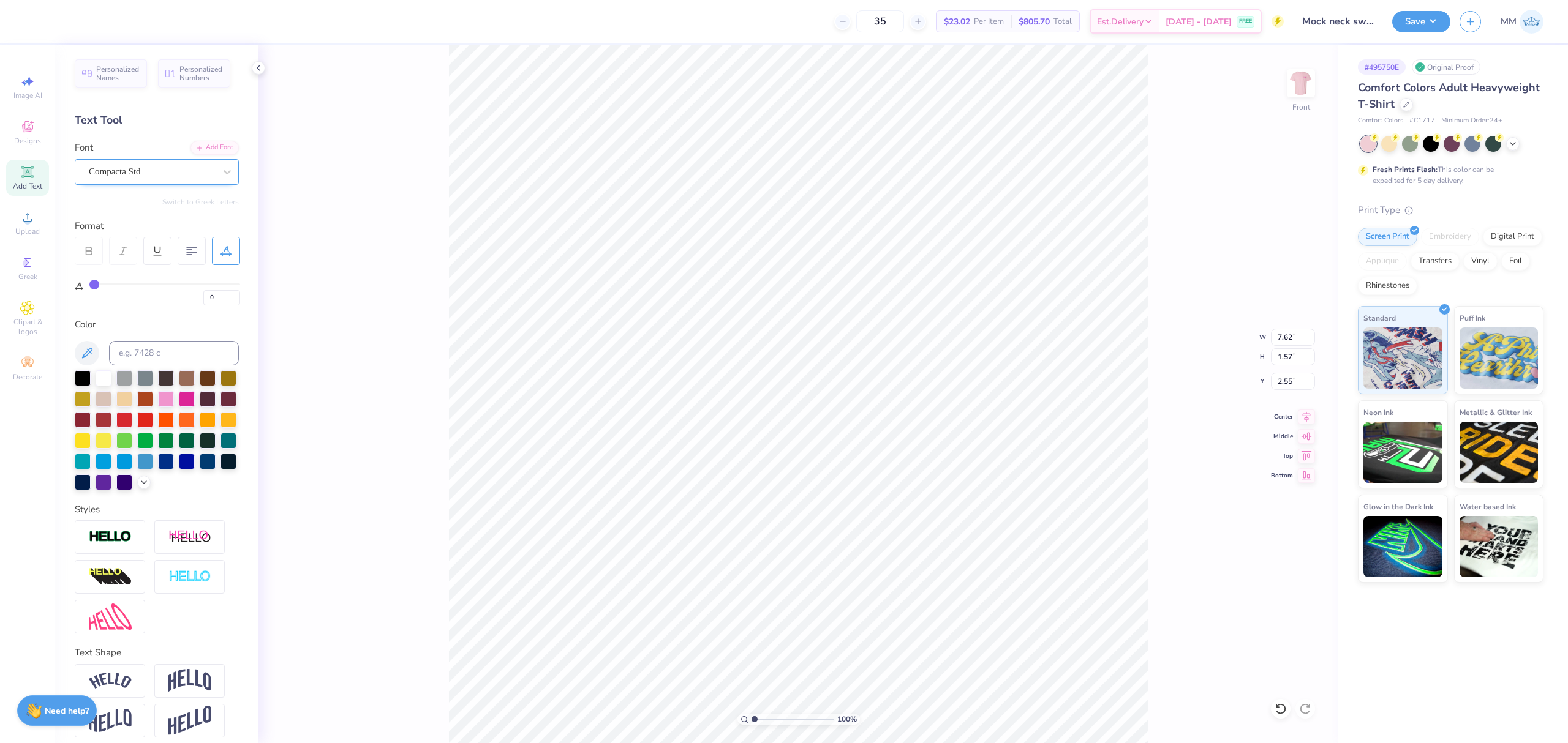
type textarea "THETA THETA THETA"
type input "6.27"
type input "6.12"
type input "0.93"
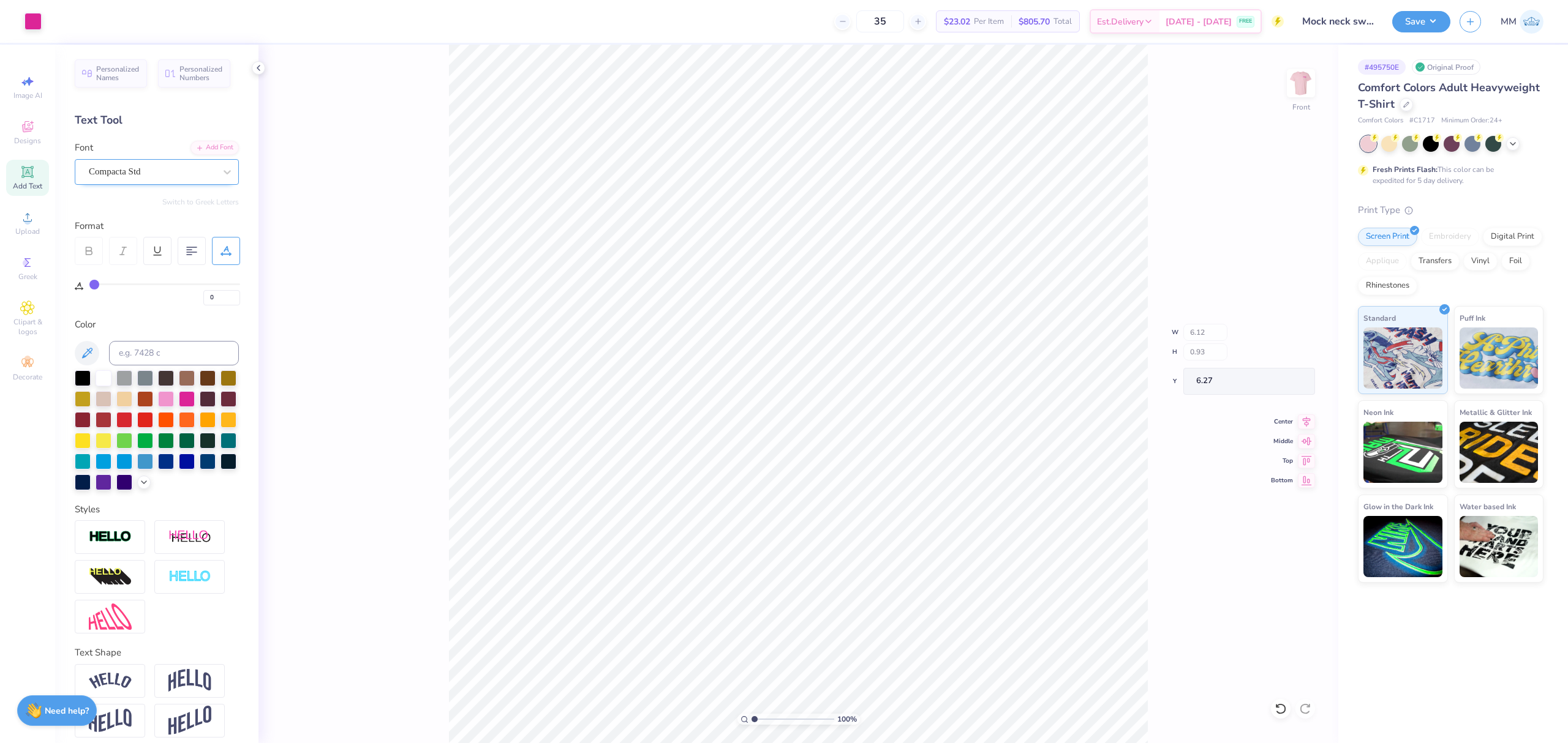
type input "6.91"
click at [801, 355] on li "Duplicate" at bounding box center [816, 356] width 96 height 24
type input "22.45"
type textarea "What, like it's hard?"
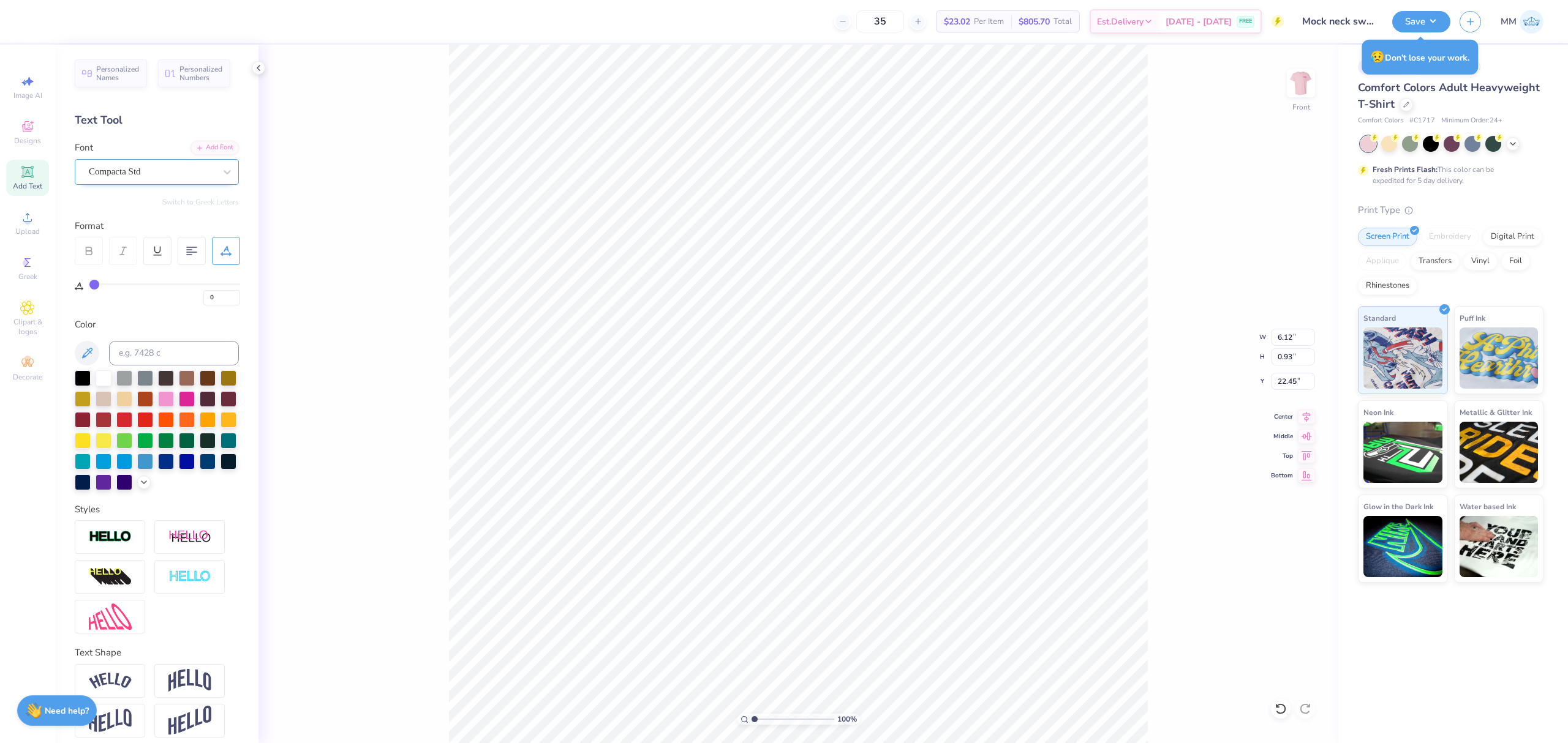
scroll to position [13, 5]
type input "4.29"
type input "0.66"
type input "19.45"
type input "4.89"
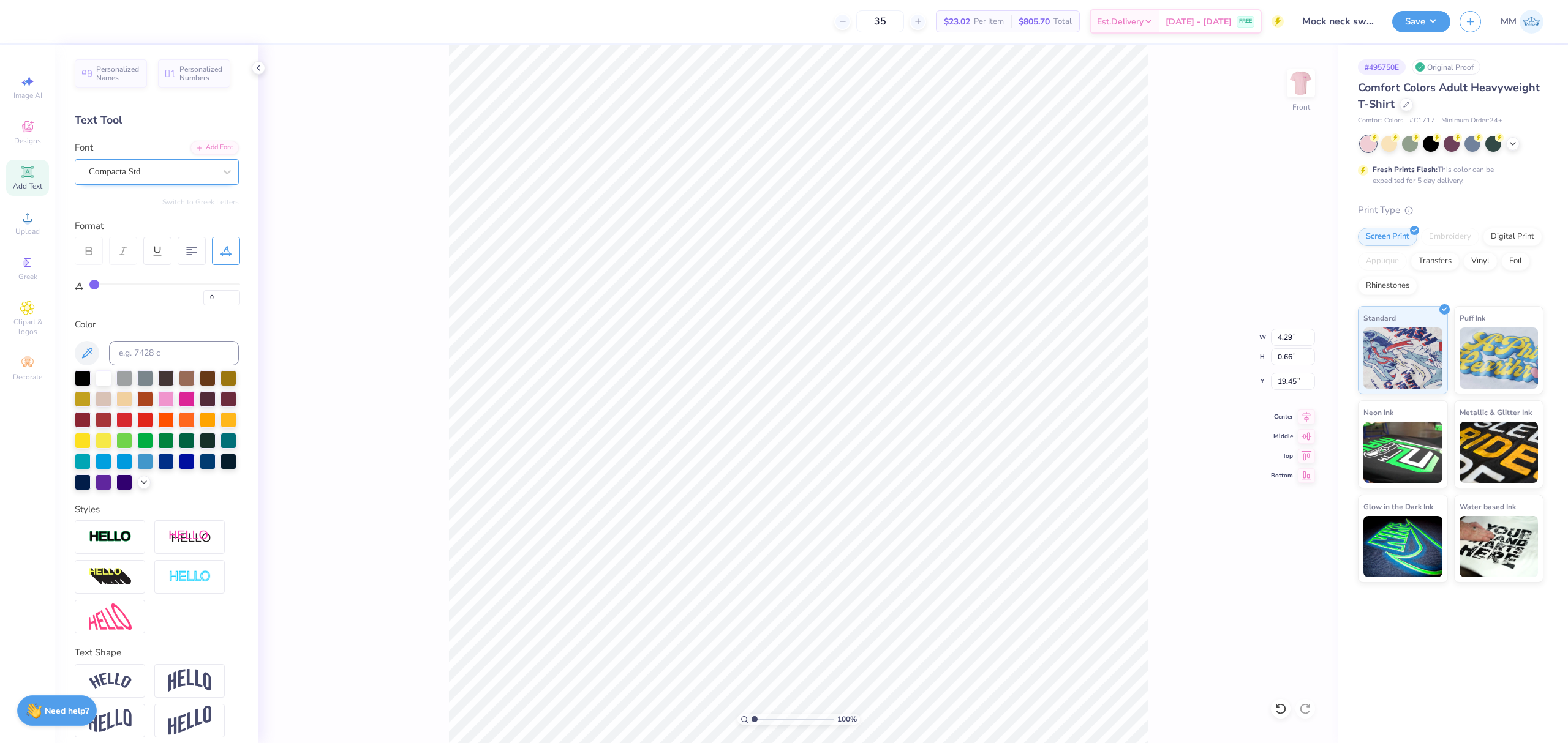
type input "0.76"
type input "19.35"
drag, startPoint x: 756, startPoint y: 718, endPoint x: 767, endPoint y: 719, distance: 11.0
type input "2.53"
click at [767, 719] on input "range" at bounding box center [793, 719] width 83 height 11
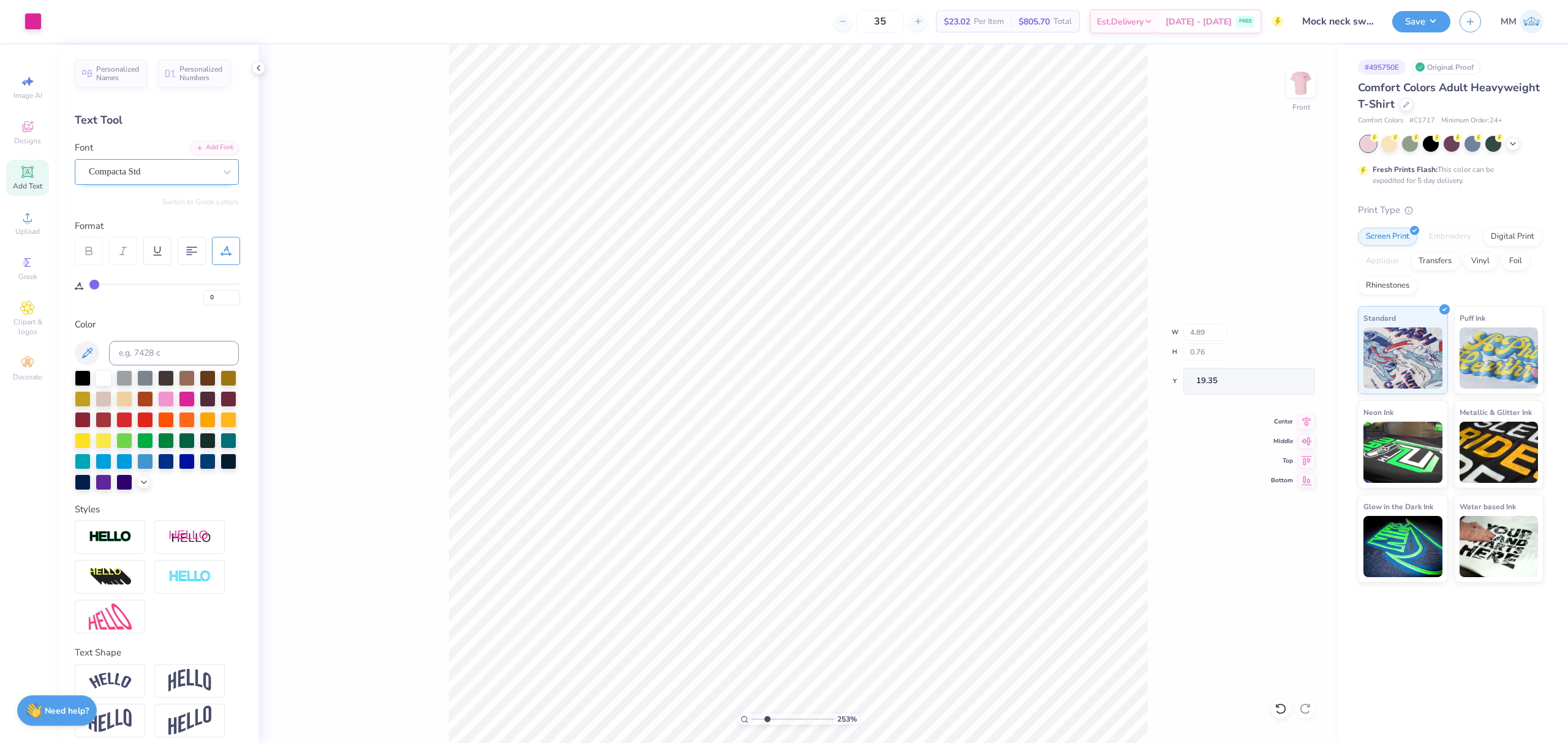
type input "4.45"
type input "0.69"
type input "19.42"
drag, startPoint x: 767, startPoint y: 718, endPoint x: 693, endPoint y: 700, distance: 76.2
type input "1"
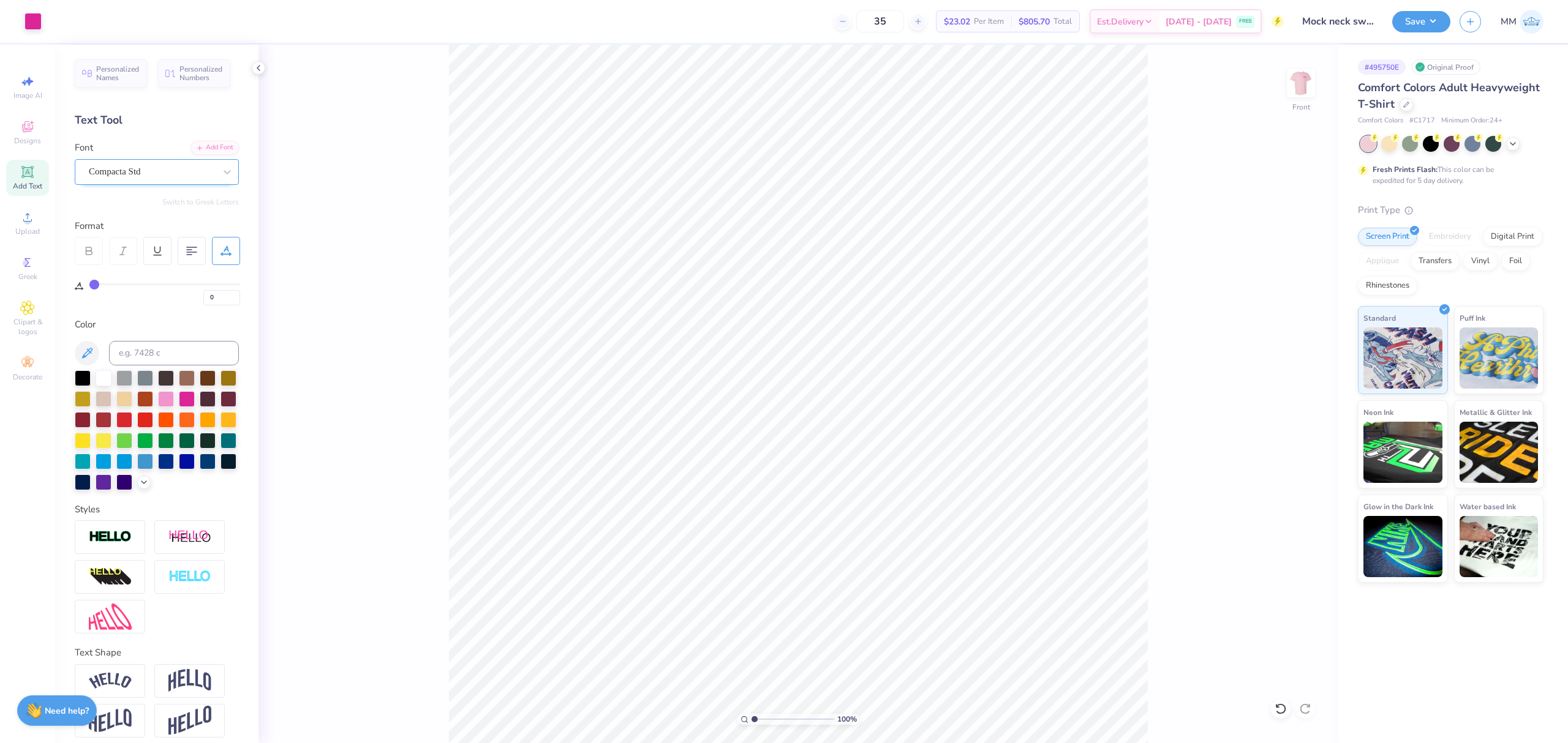
click at [752, 714] on input "range" at bounding box center [793, 719] width 83 height 11
type input "4.57"
type input "0.71"
type input "19.40"
type input "4.47"
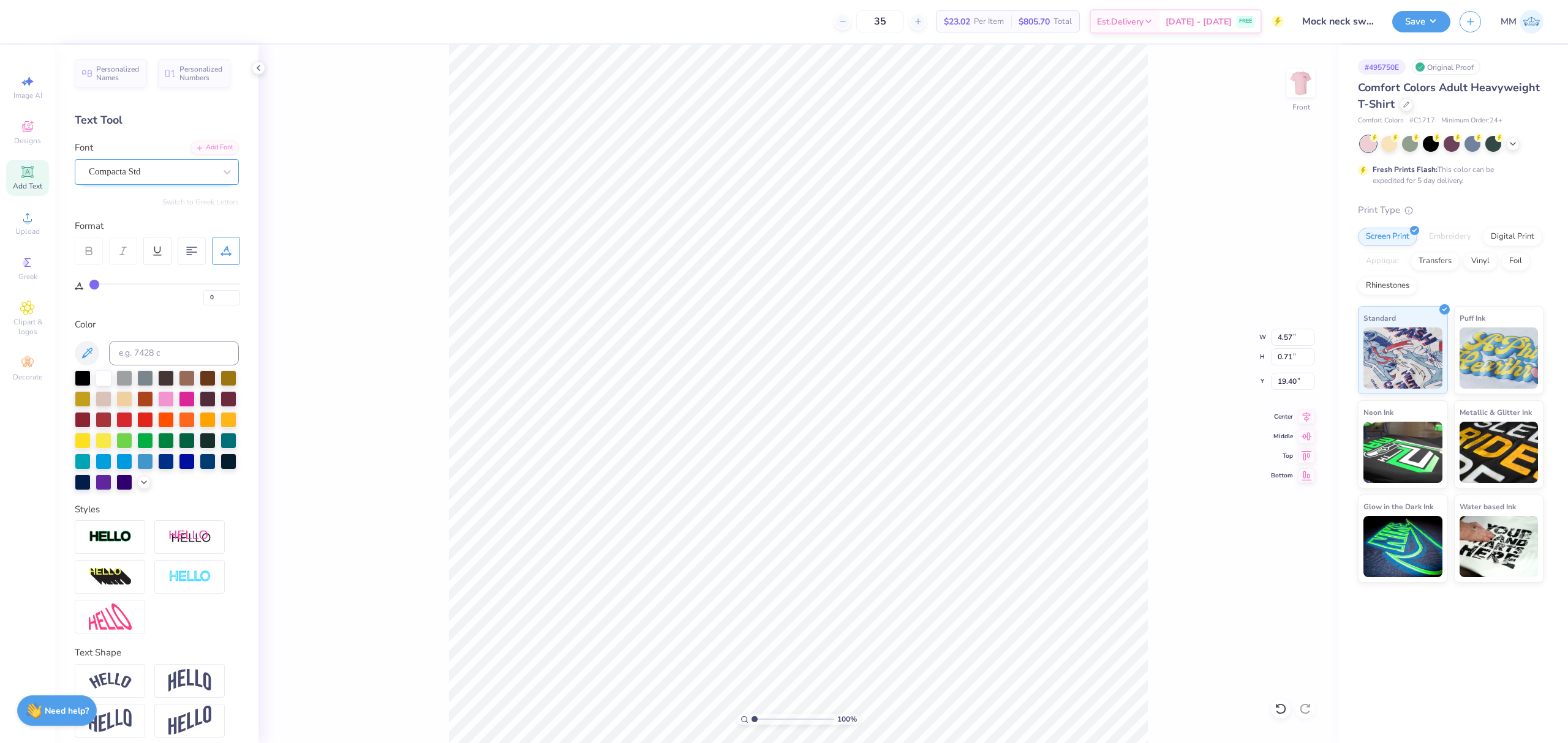
type input "0.69"
type input "19.42"
click at [1287, 381] on input "6.91" at bounding box center [1293, 381] width 44 height 17
type input "3.00"
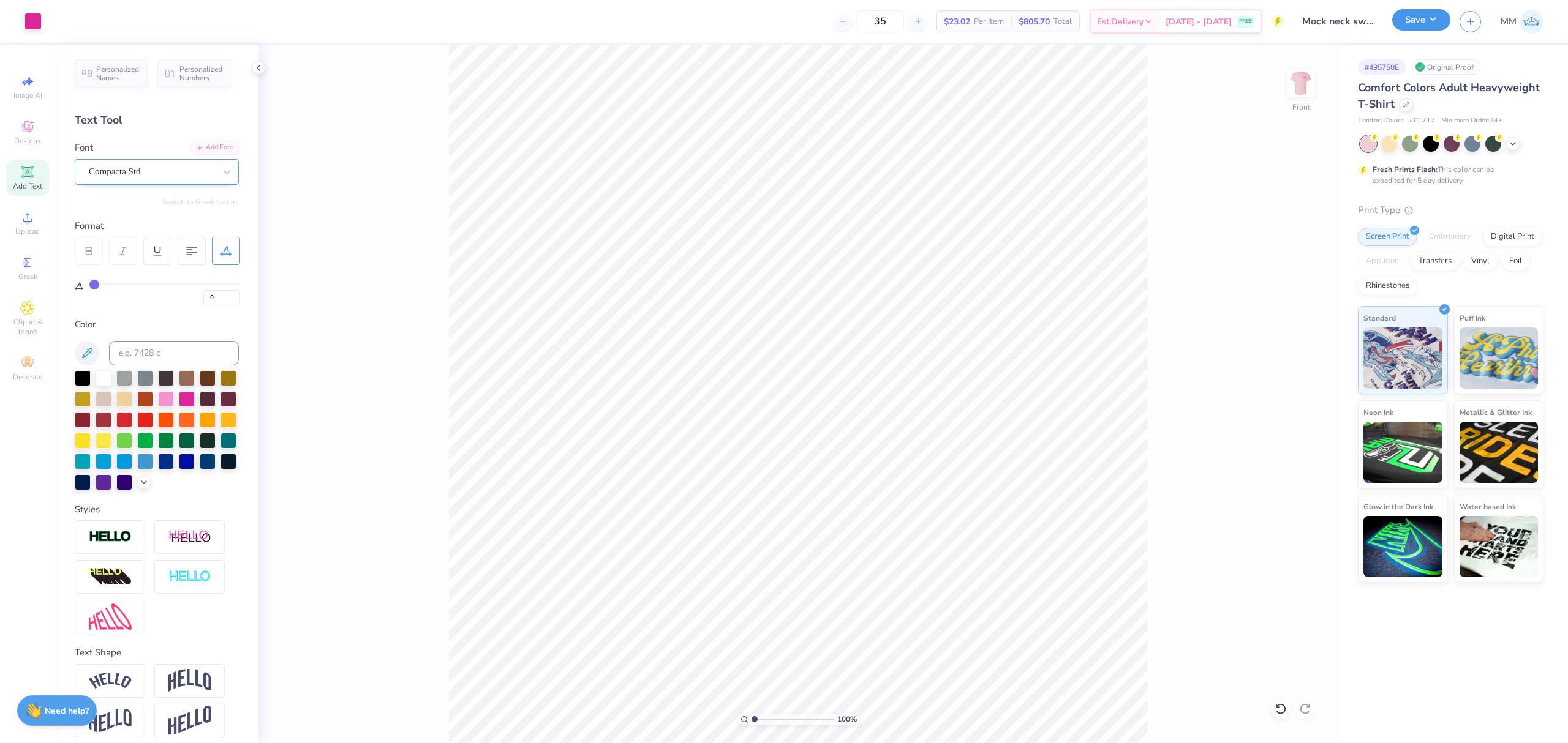
click at [1417, 24] on button "Save" at bounding box center [1421, 19] width 58 height 21
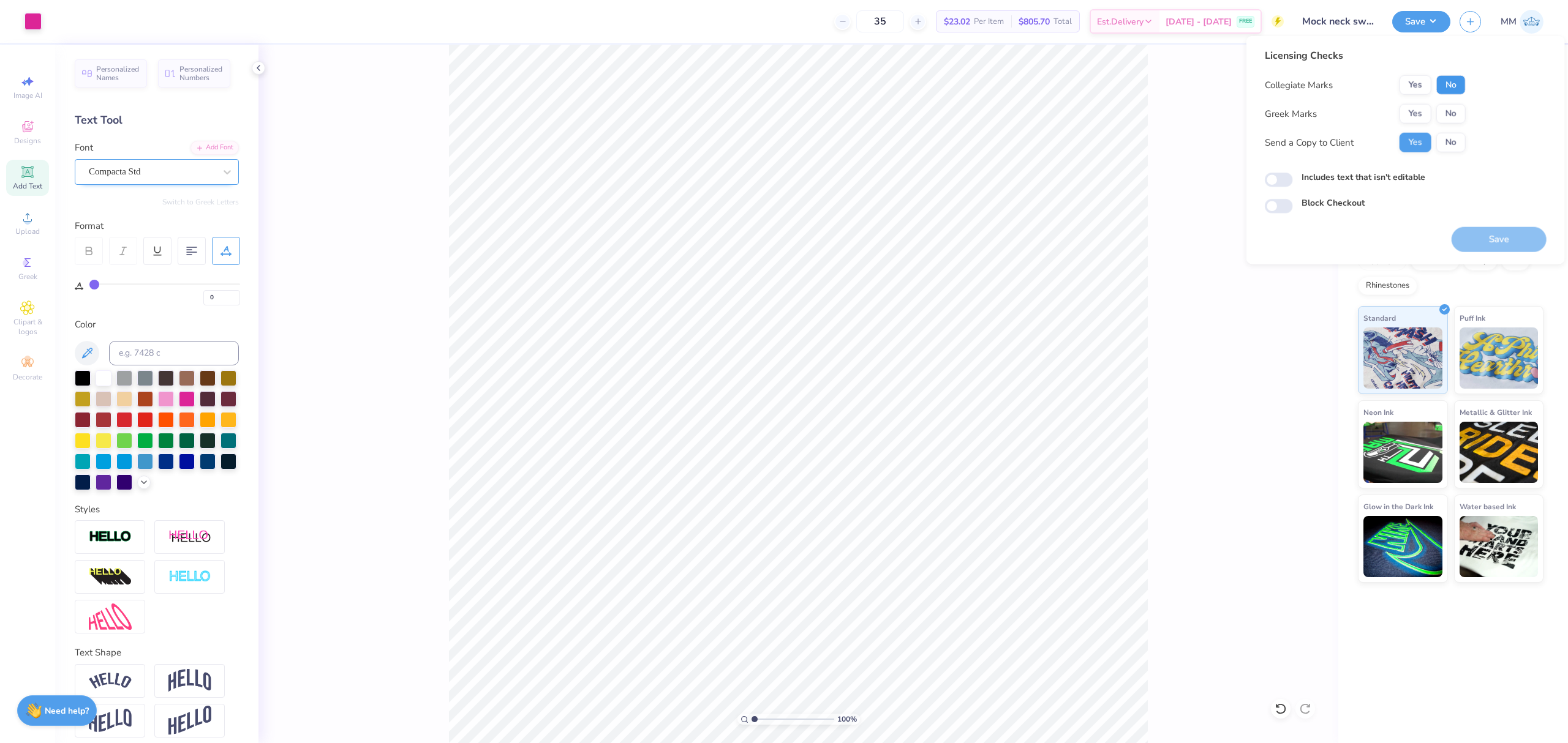
click at [1457, 81] on button "No" at bounding box center [1451, 85] width 30 height 20
click at [1449, 108] on button "No" at bounding box center [1451, 114] width 30 height 20
drag, startPoint x: 1398, startPoint y: 178, endPoint x: 1412, endPoint y: 201, distance: 26.9
click at [1397, 178] on label "Includes text that isn't editable" at bounding box center [1364, 177] width 124 height 13
click at [1293, 178] on input "Includes text that isn't editable" at bounding box center [1279, 180] width 28 height 15
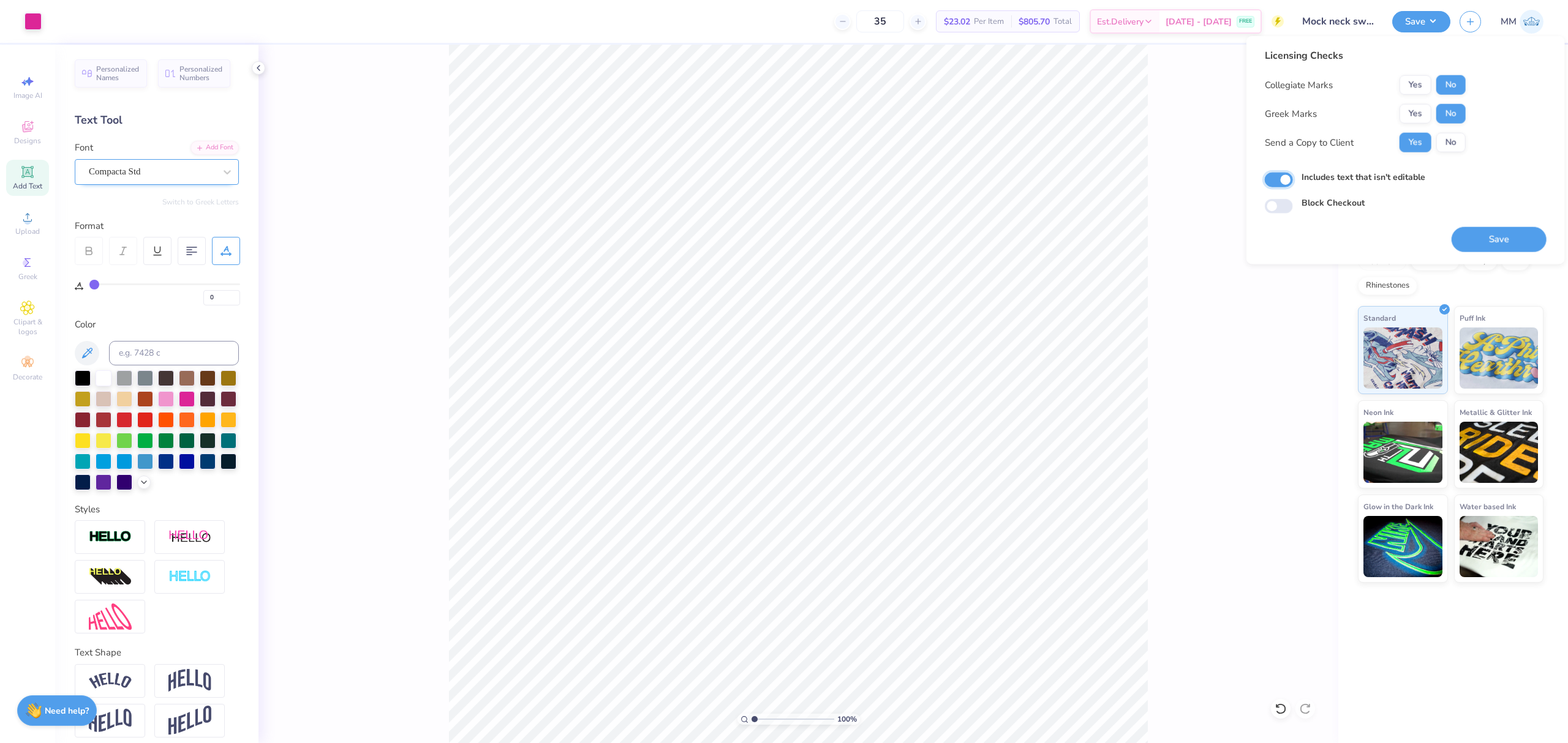
checkbox input "true"
click at [1468, 241] on button "Save" at bounding box center [1499, 240] width 95 height 25
